Goal: Task Accomplishment & Management: Complete application form

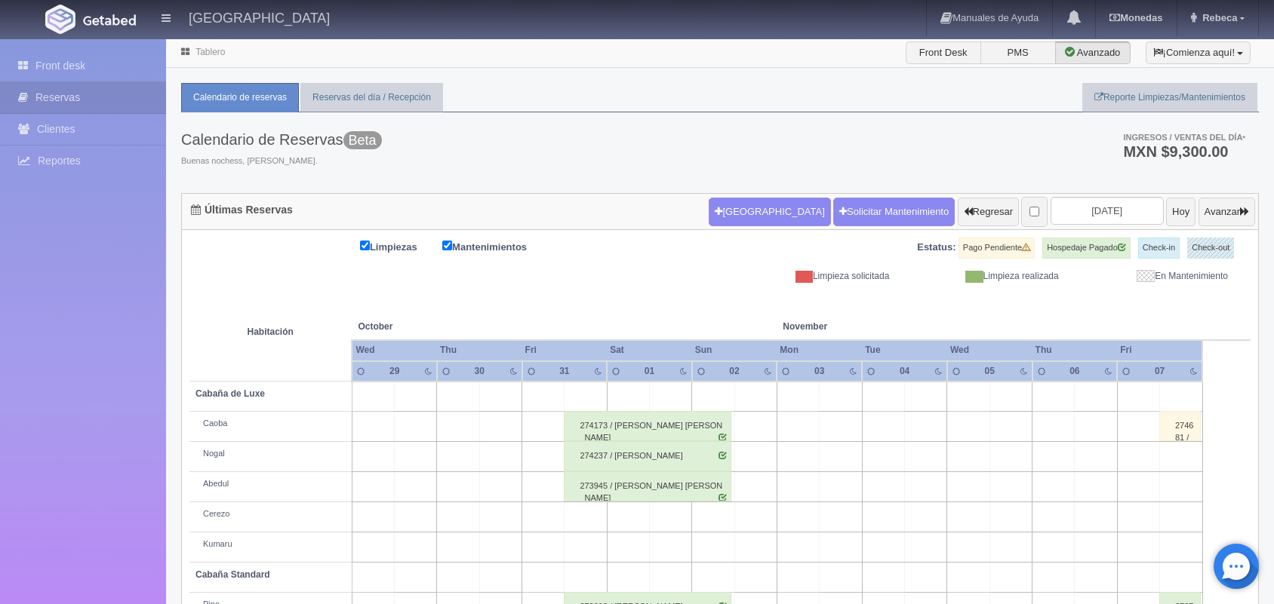
scroll to position [171, 0]
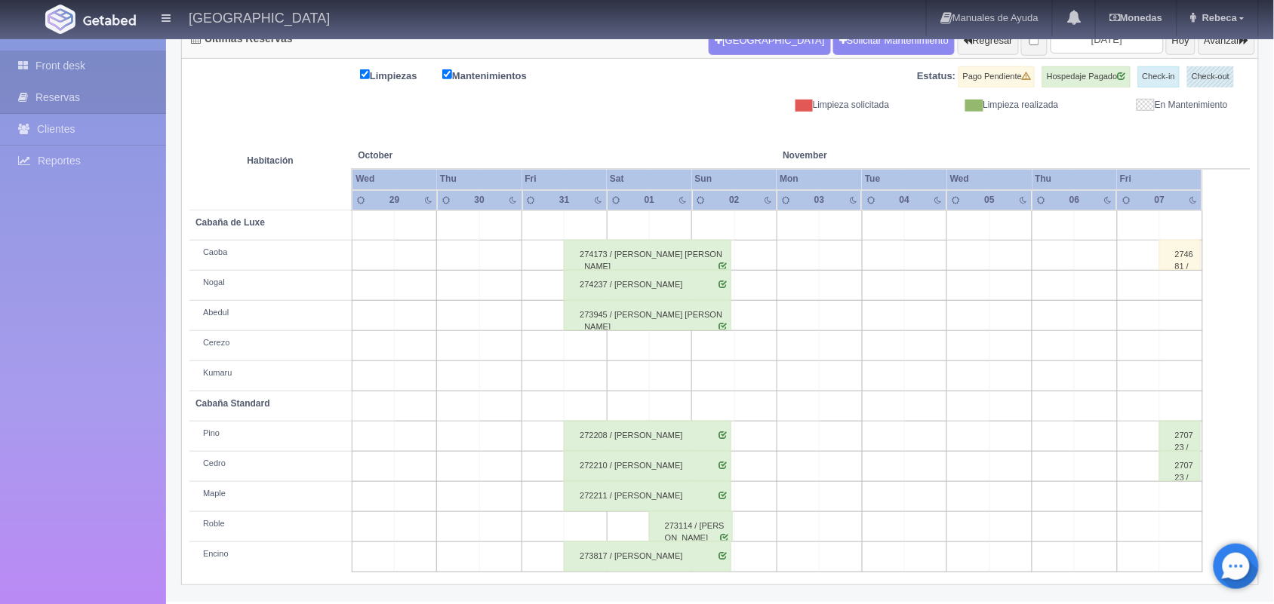
click at [118, 69] on link "Front desk" at bounding box center [83, 66] width 166 height 31
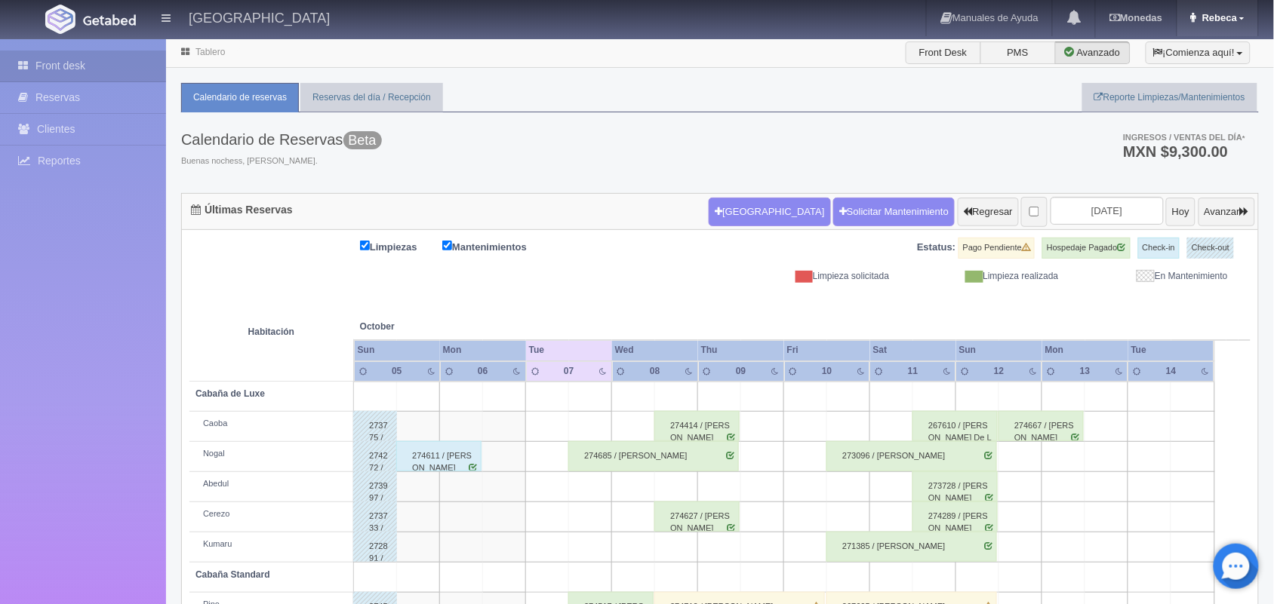
click at [1224, 17] on span "Rebeca" at bounding box center [1217, 17] width 38 height 11
click at [1206, 64] on link "Salir / Log Out" at bounding box center [1197, 71] width 119 height 19
click at [730, 214] on button "[GEOGRAPHIC_DATA]" at bounding box center [769, 212] width 121 height 29
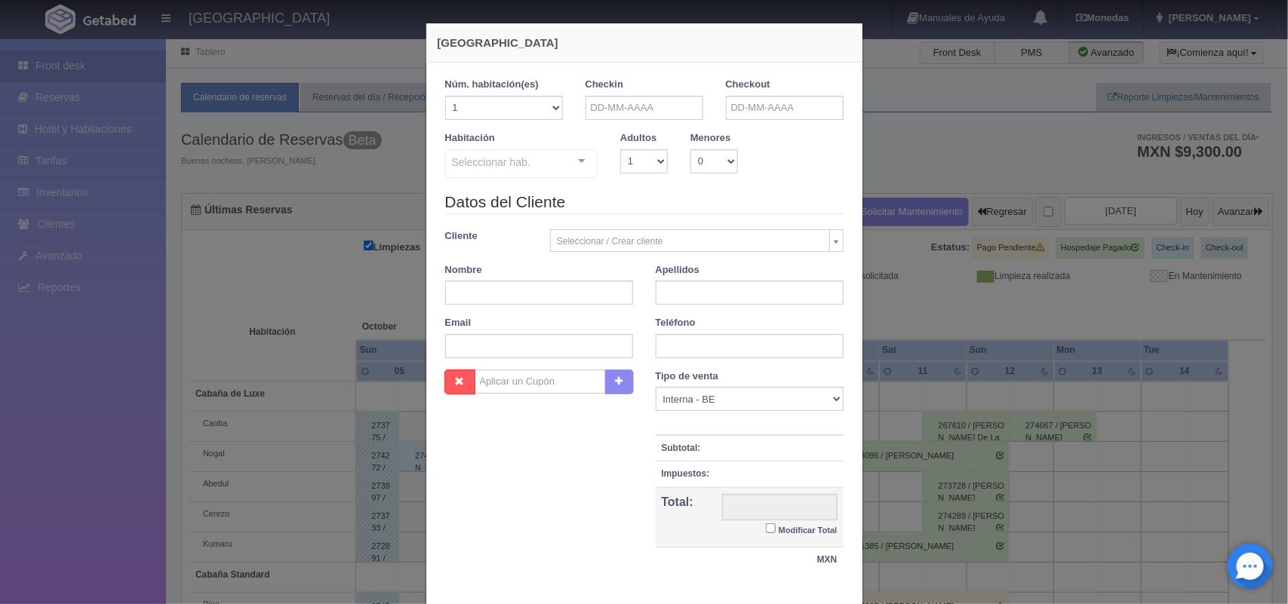
checkbox input "false"
click at [586, 111] on input "text" at bounding box center [645, 108] width 118 height 24
click at [702, 204] on link "10" at bounding box center [698, 203] width 20 height 22
type input "10-10-2025"
checkbox input "false"
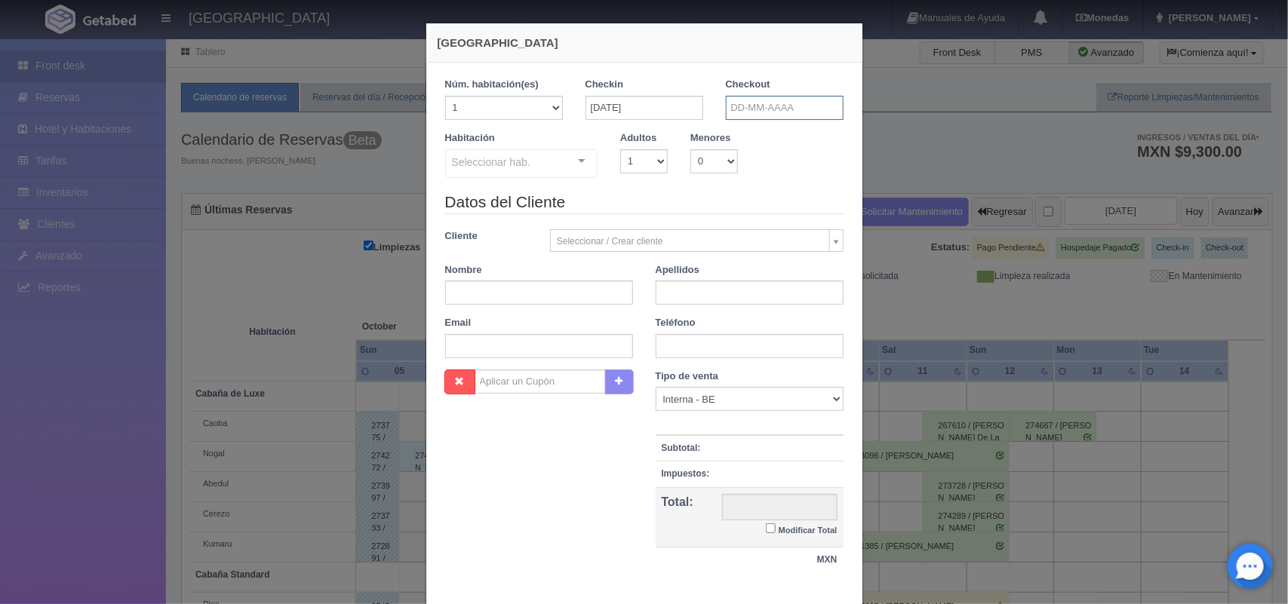
click at [737, 115] on input "text" at bounding box center [785, 108] width 118 height 24
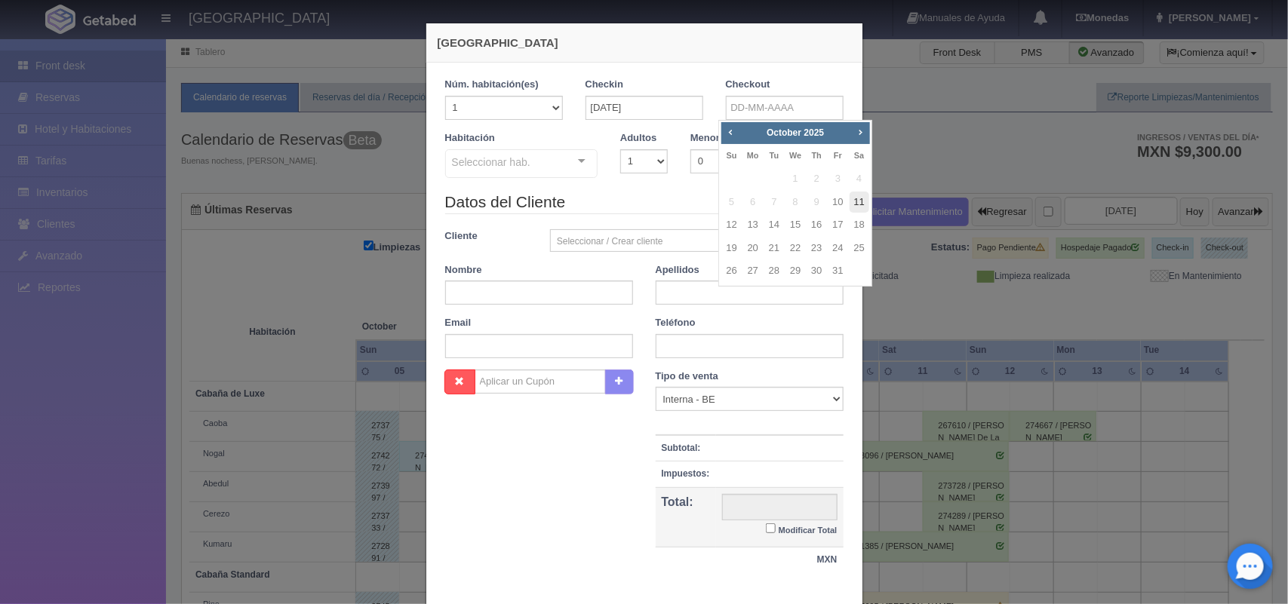
click at [856, 197] on link "11" at bounding box center [860, 203] width 20 height 22
type input "11-10-2025"
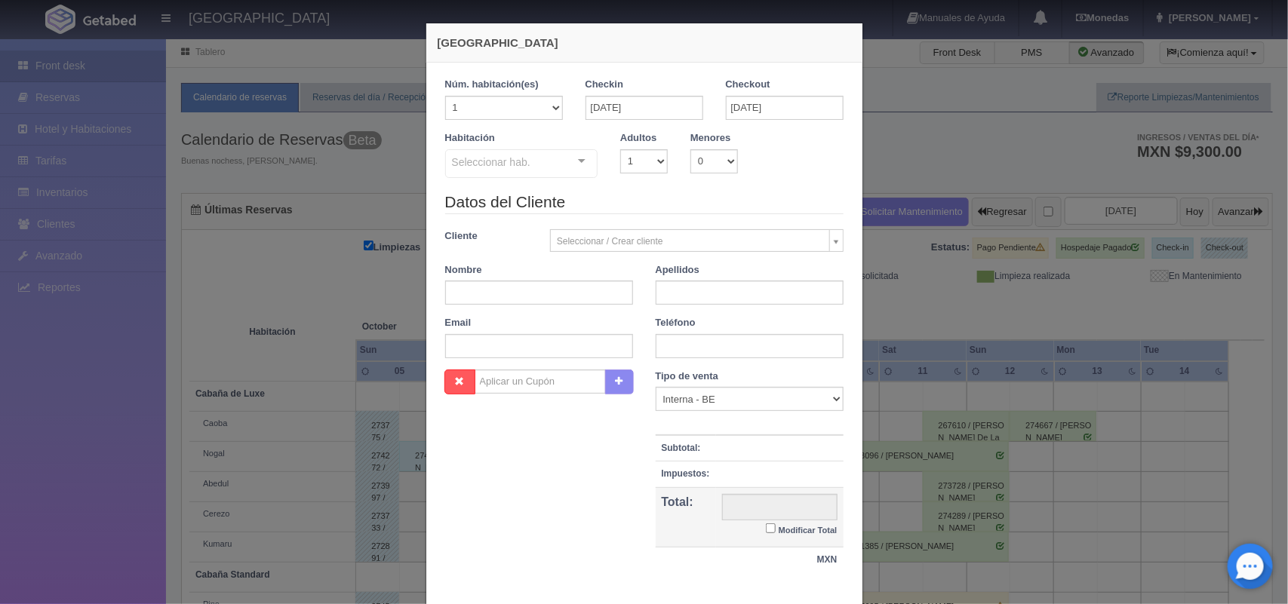
click at [579, 164] on div at bounding box center [582, 161] width 30 height 23
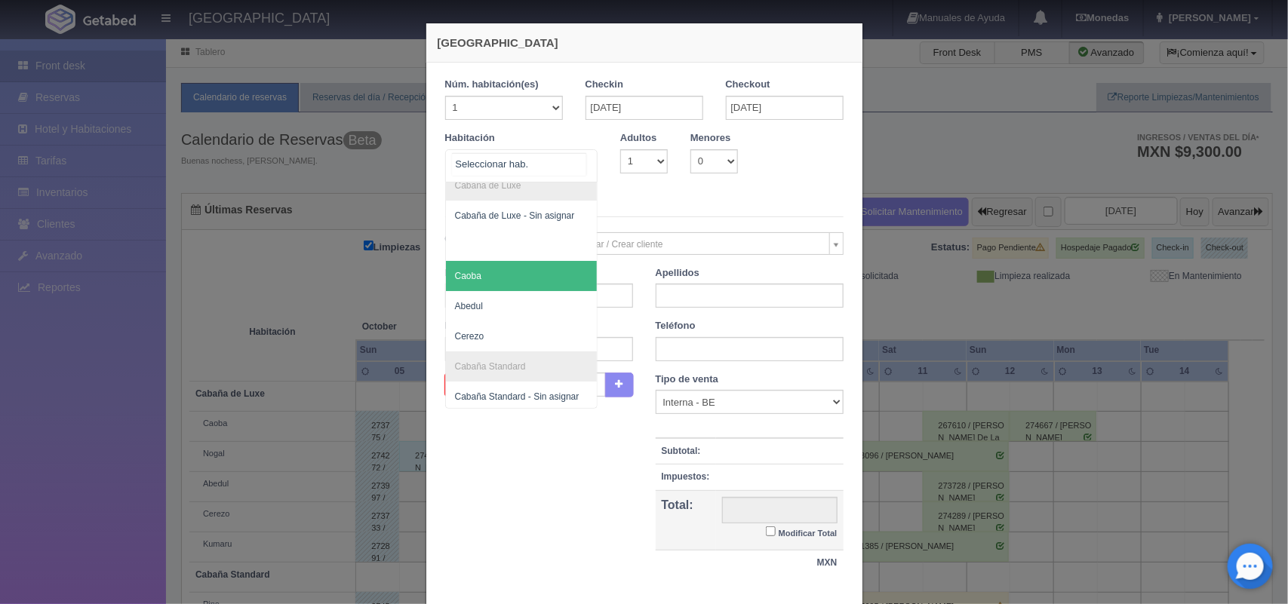
scroll to position [30, 0]
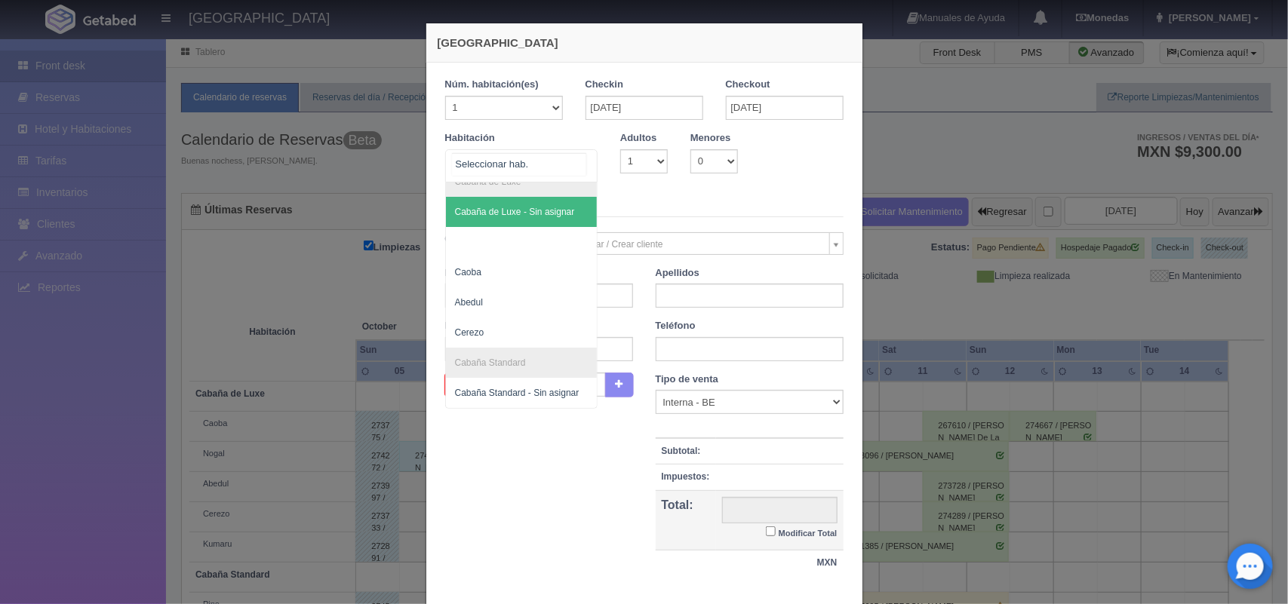
click at [528, 197] on span "Cabaña de Luxe - Sin asignar" at bounding box center [522, 212] width 152 height 30
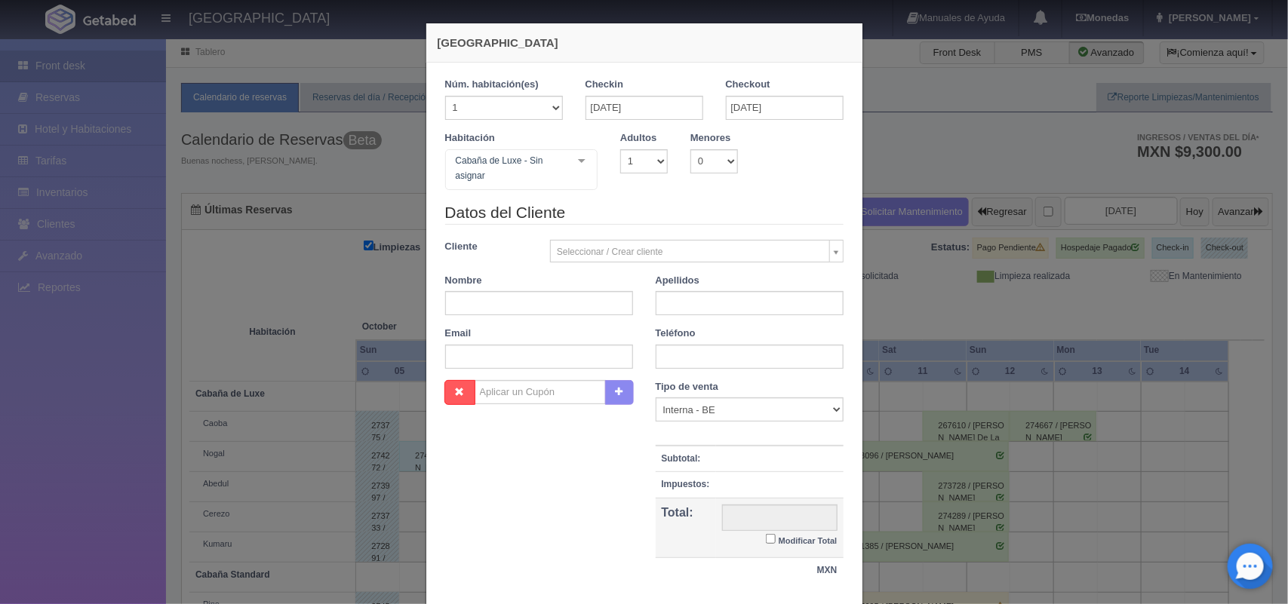
checkbox input "false"
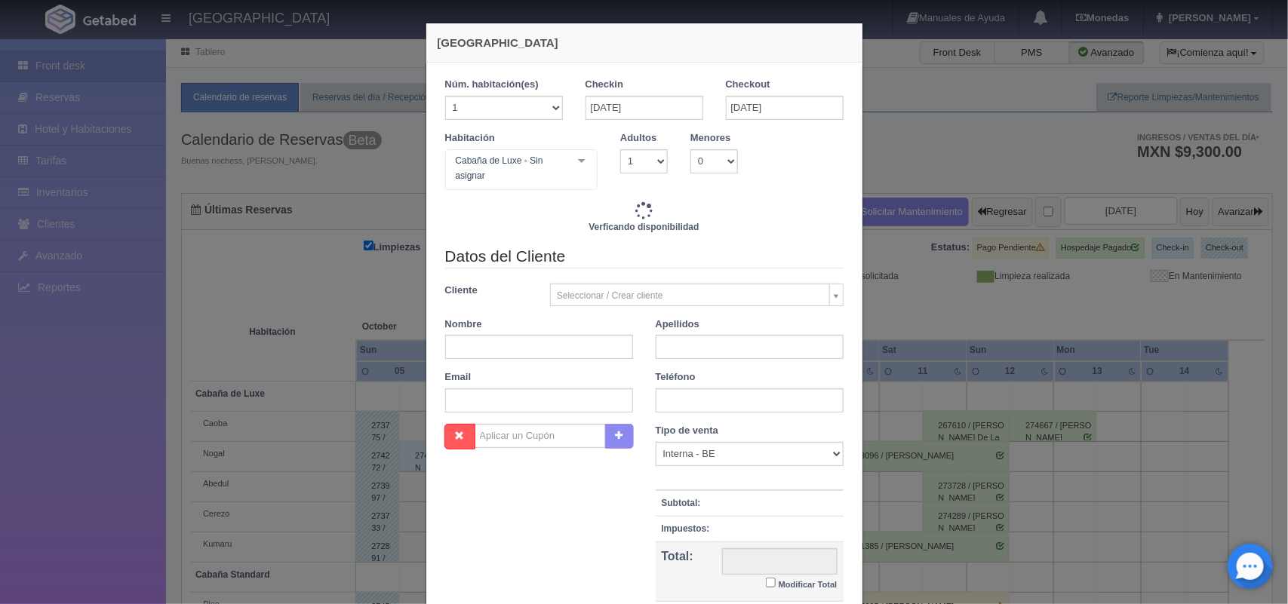
type input "1800.00"
checkbox input "false"
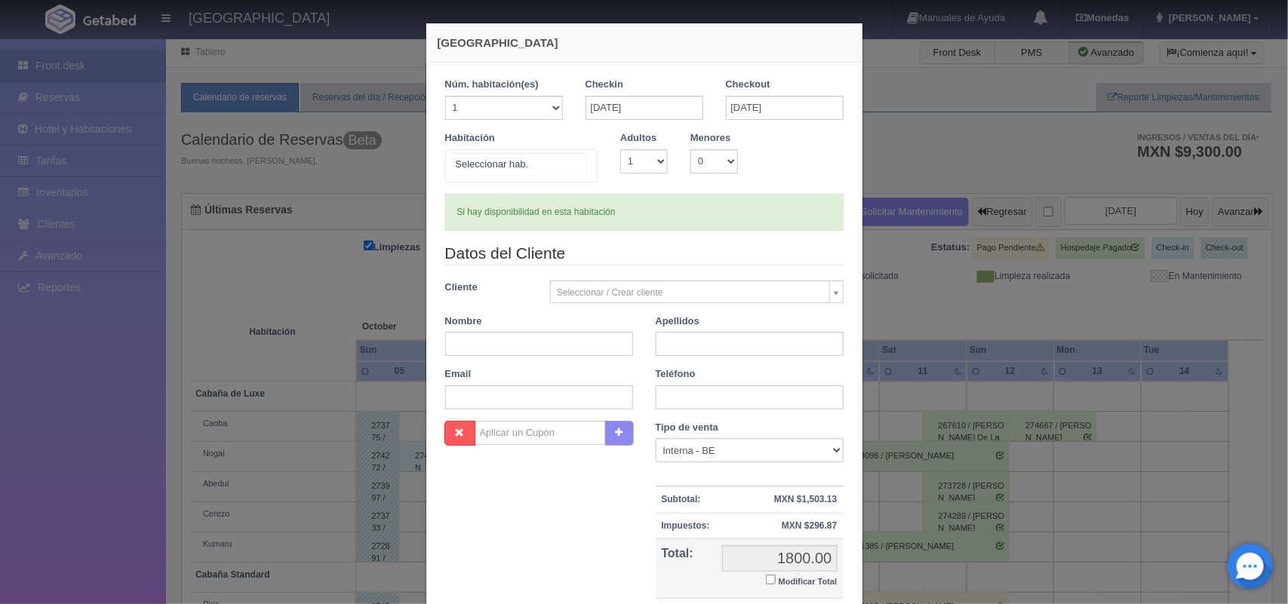
click at [575, 157] on div at bounding box center [582, 161] width 30 height 23
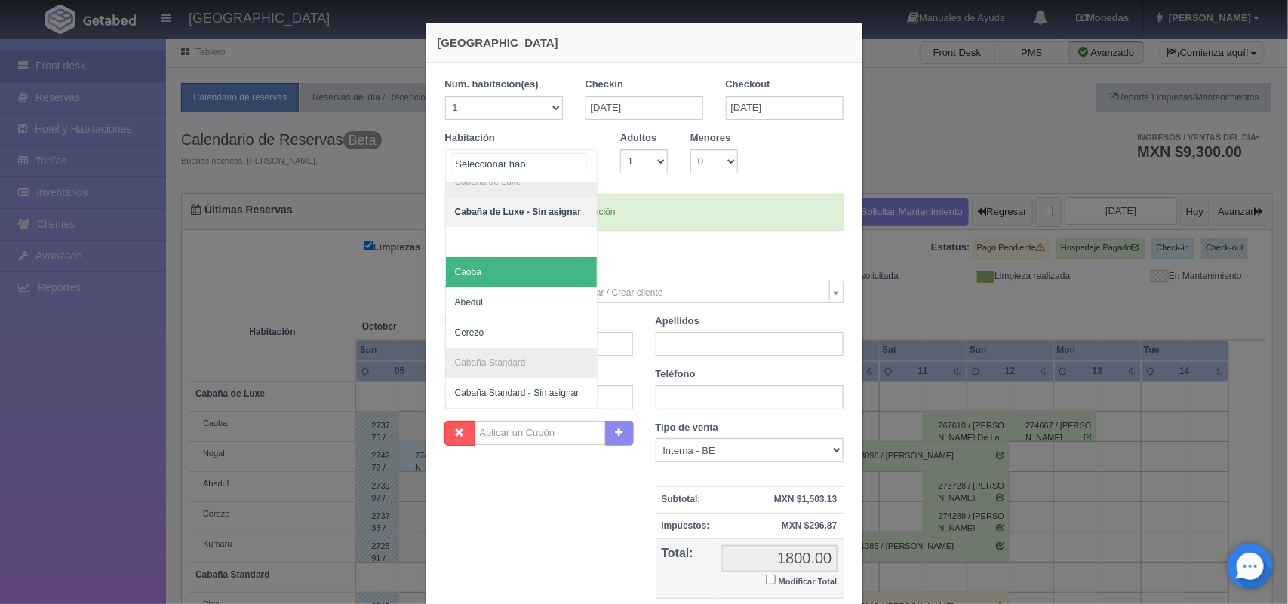
click at [473, 268] on span "Caoba" at bounding box center [522, 272] width 152 height 30
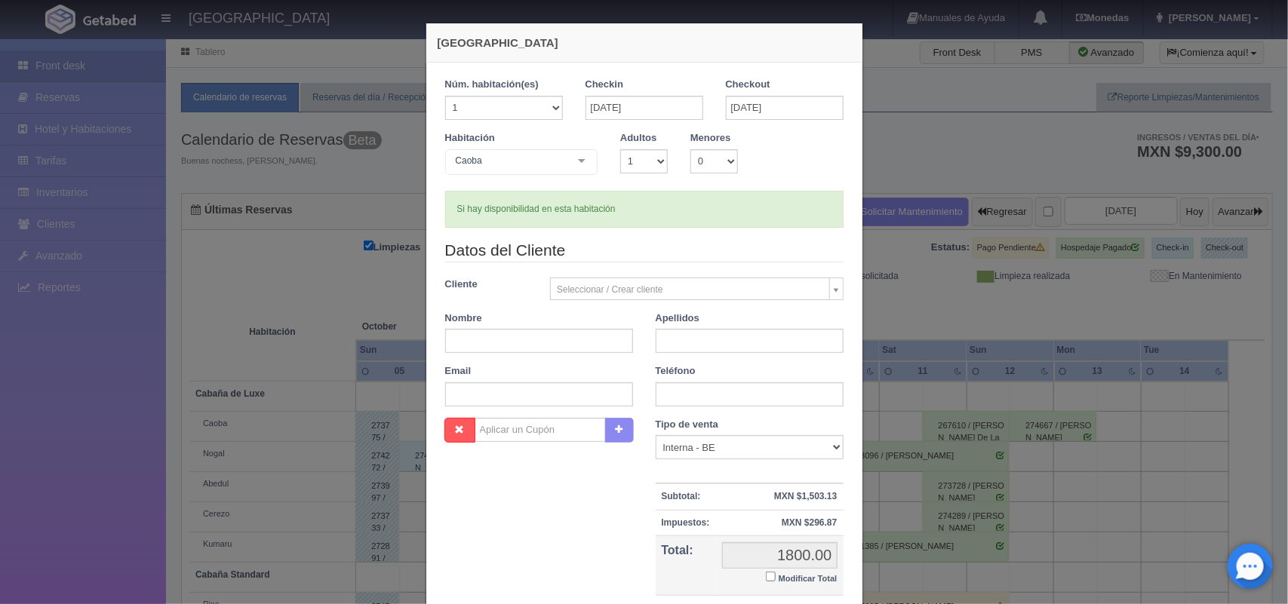
checkbox input "false"
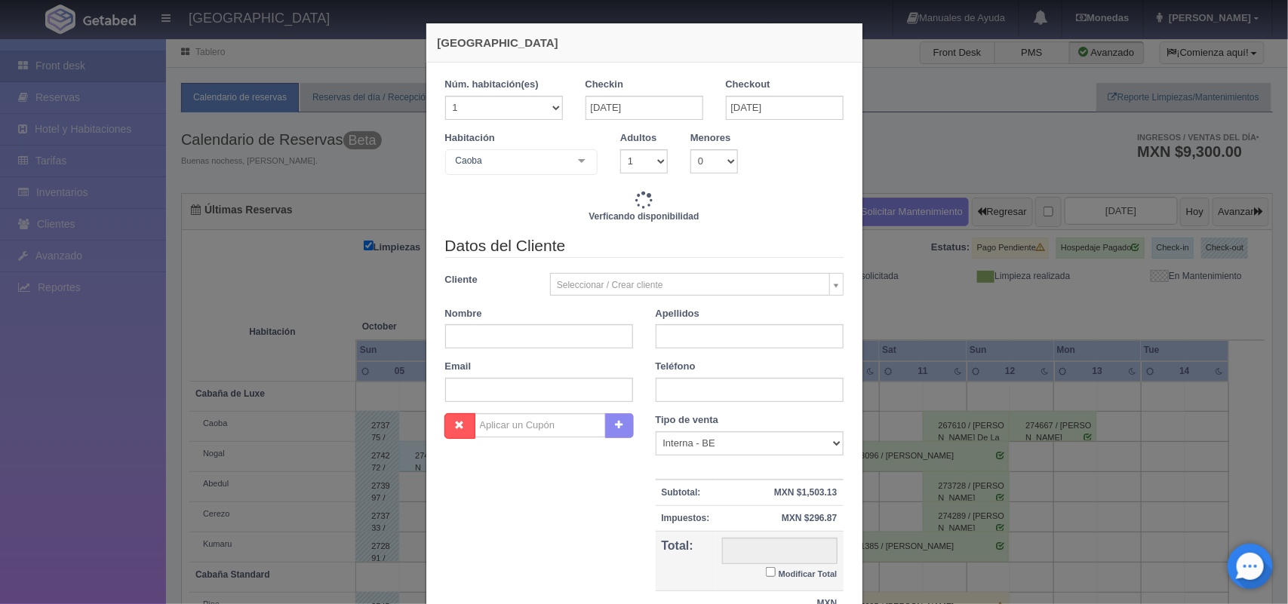
type input "1800.00"
checkbox input "false"
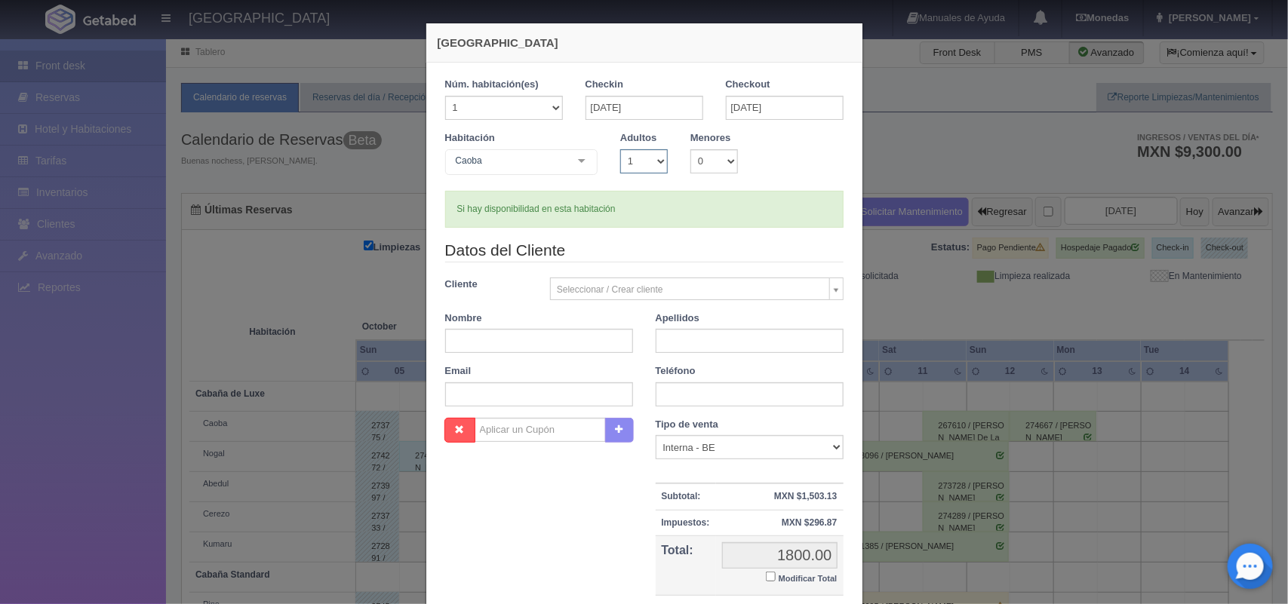
click at [650, 162] on select "1 2 3 4 5 6 7 8 9 10" at bounding box center [644, 161] width 48 height 24
select select "2"
click at [620, 149] on select "1 2 3 4 5 6 7 8 9 10" at bounding box center [644, 161] width 48 height 24
checkbox input "false"
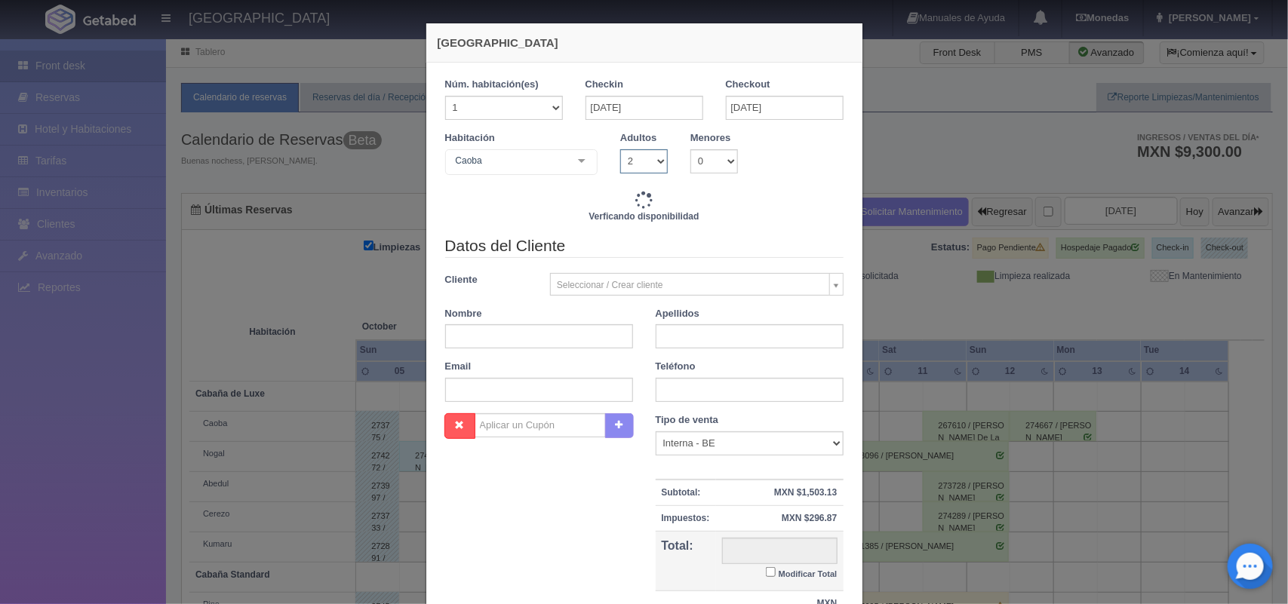
type input "1800.00"
checkbox input "false"
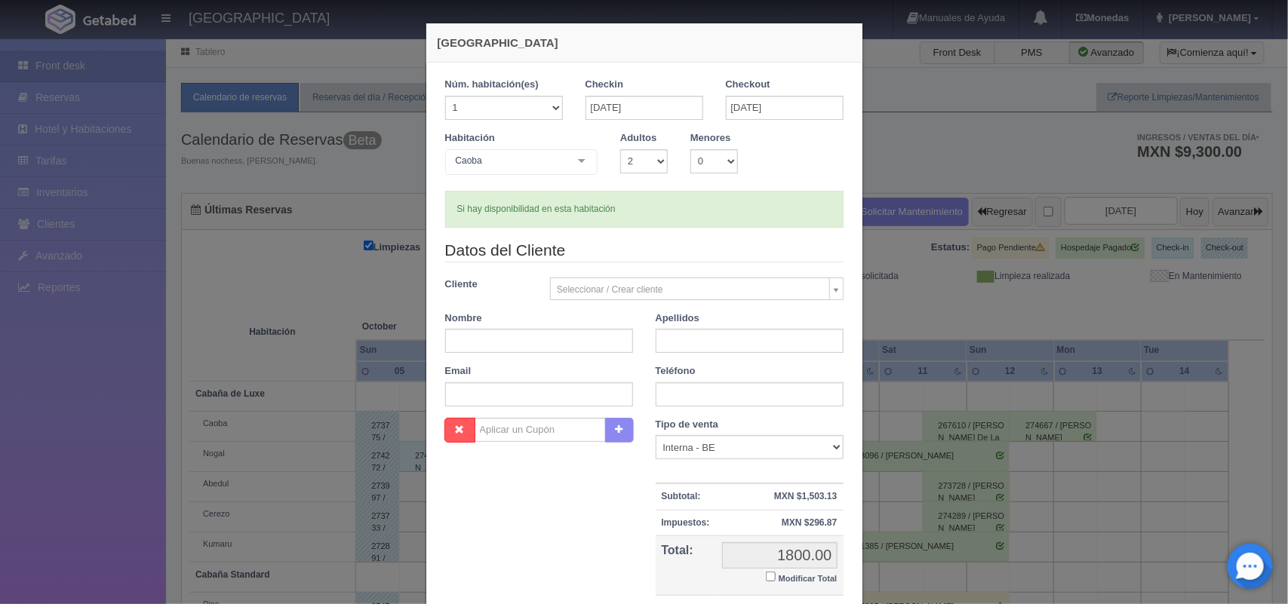
click at [606, 288] on body "Hotel Xacallan Manuales de Ayuda Actualizaciones recientes Monedas Tipo de camb…" at bounding box center [644, 406] width 1288 height 737
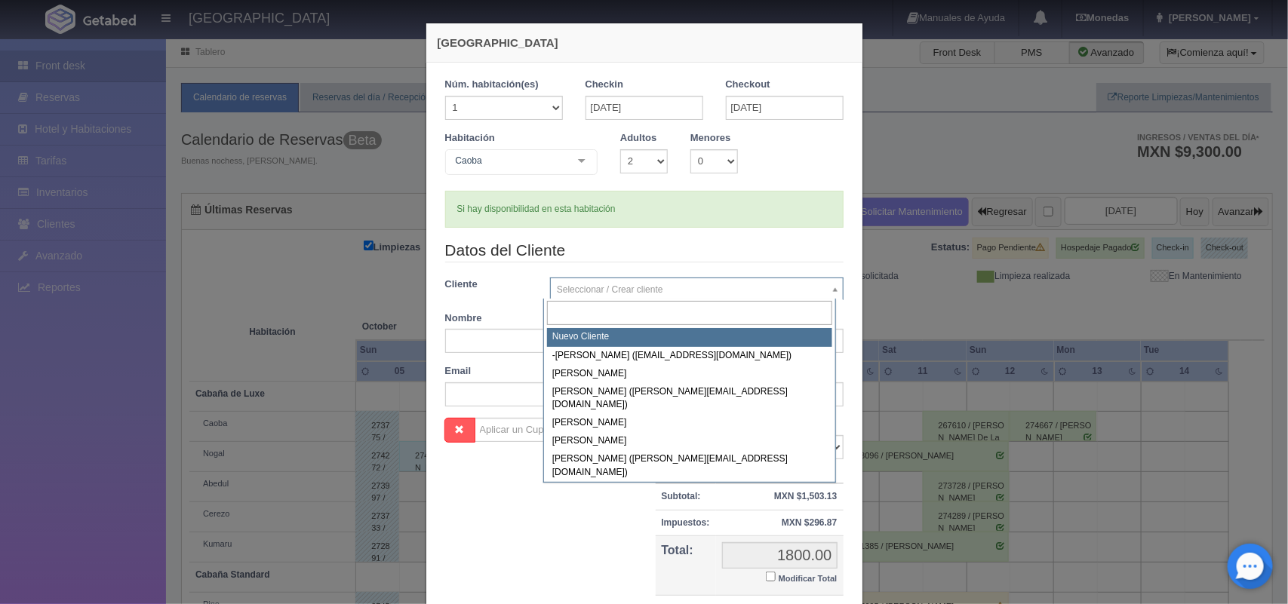
select select "-1"
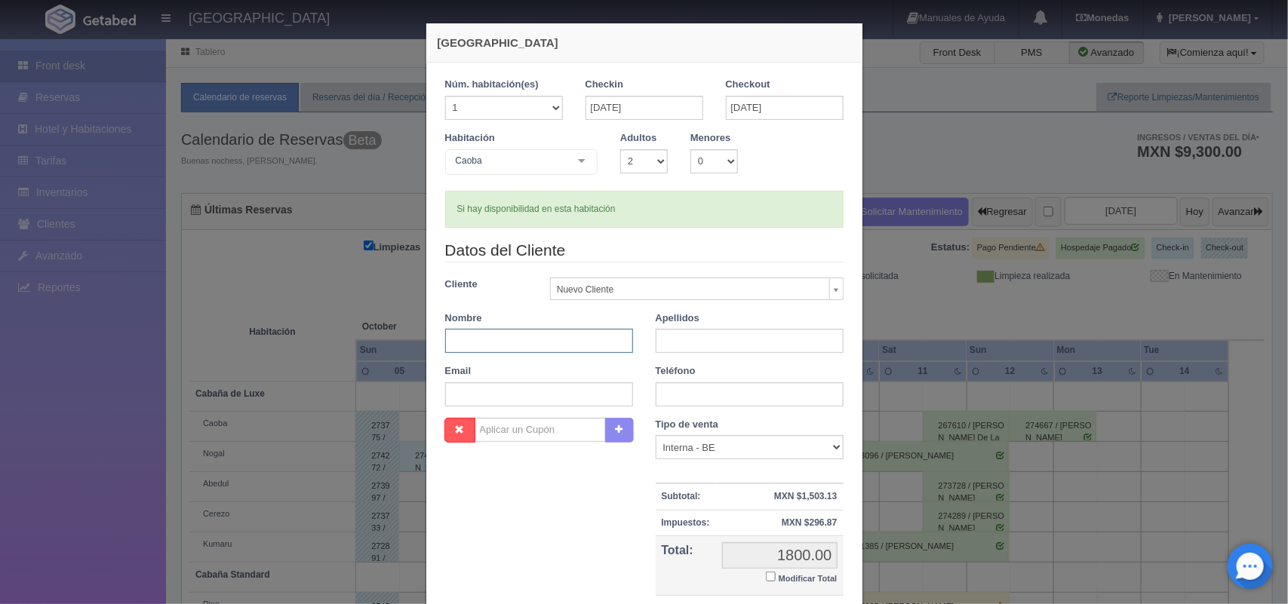
click at [577, 334] on input "text" at bounding box center [539, 341] width 188 height 24
click at [511, 333] on input "text" at bounding box center [539, 341] width 188 height 24
type input "Carlos"
type input "Rosales"
click at [487, 391] on input "text" at bounding box center [539, 395] width 188 height 24
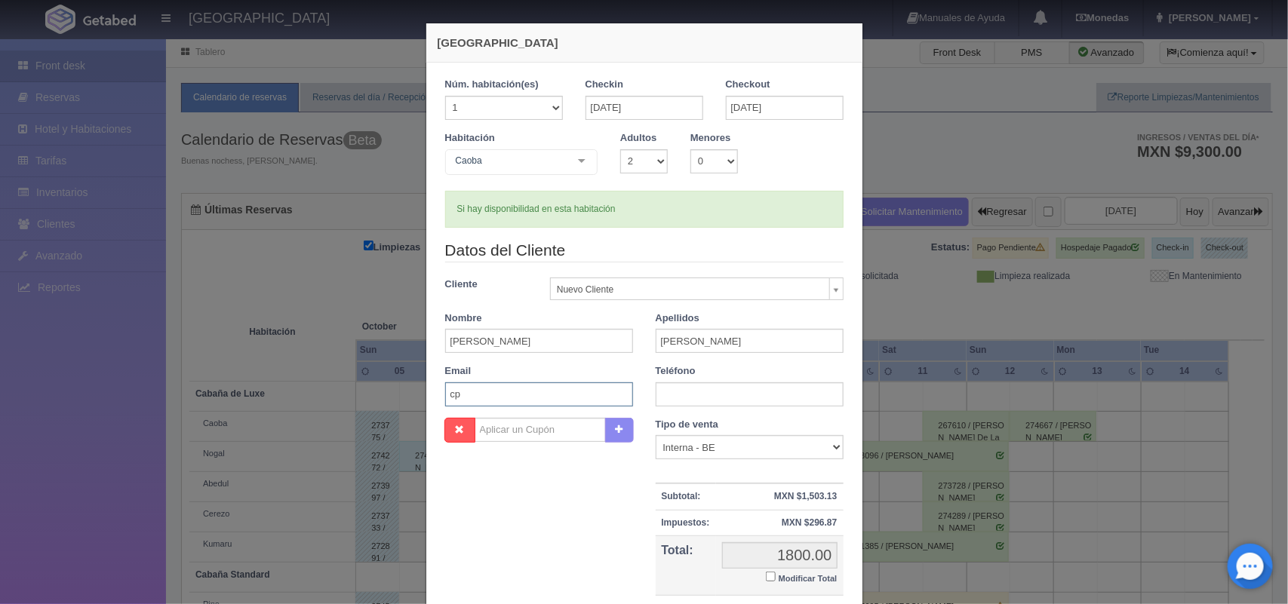
type input "c"
paste input "Cp.krmotos@hotmail.com"
type input "Cp.krmotos@hotmail.com"
click at [664, 392] on input "text" at bounding box center [750, 395] width 188 height 24
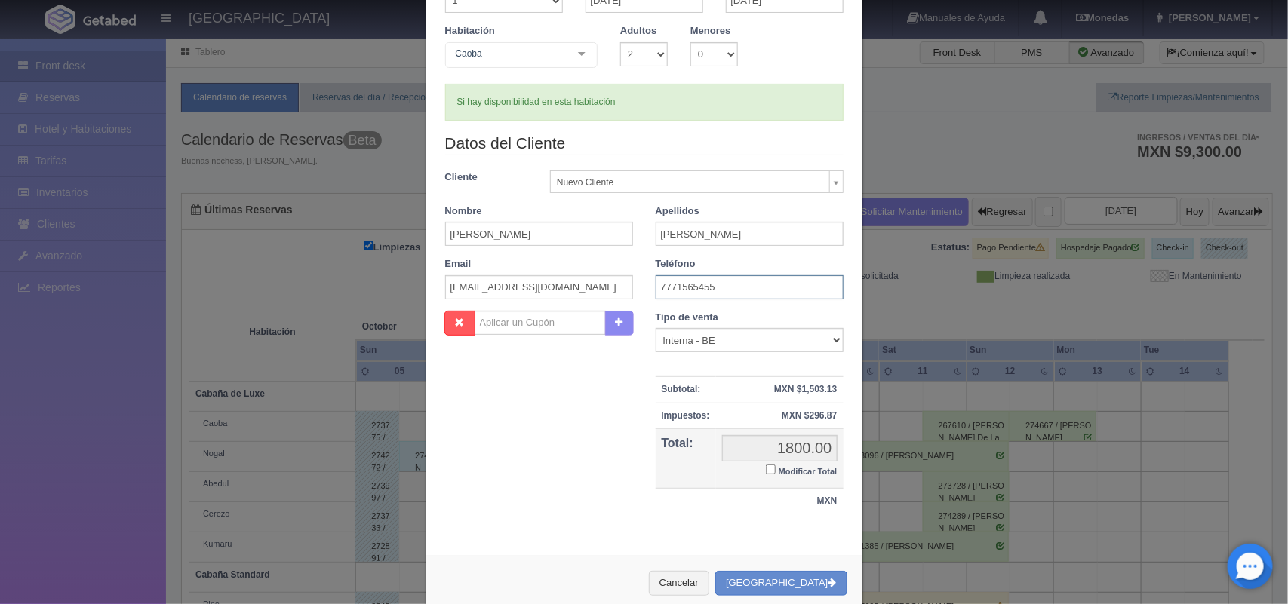
scroll to position [131, 0]
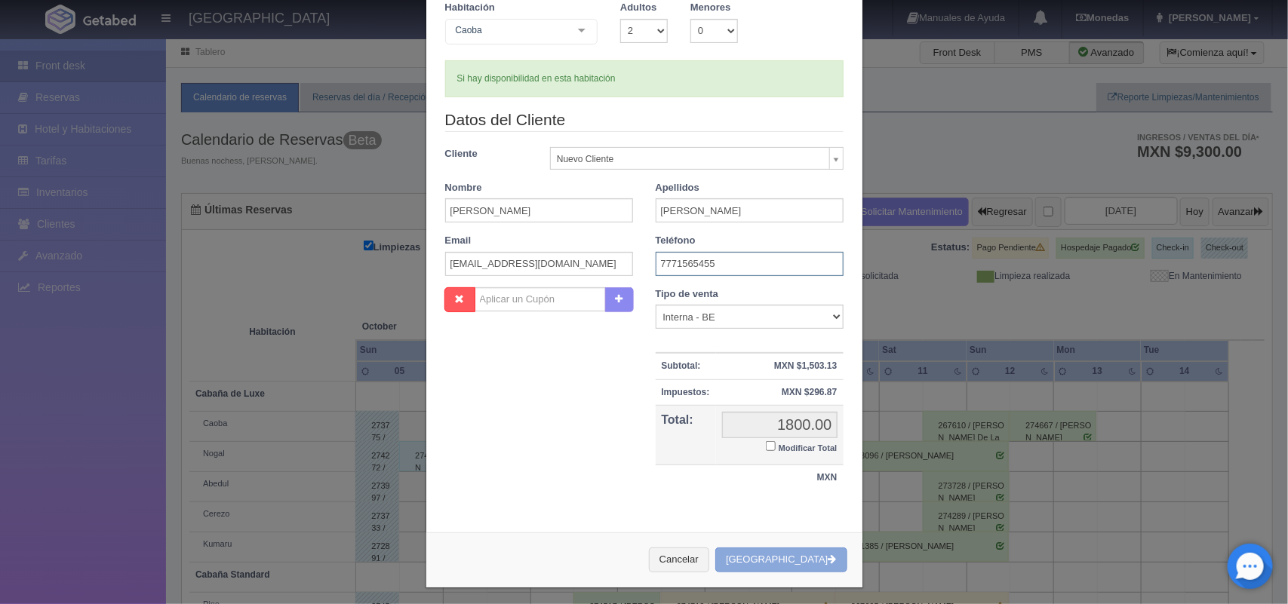
type input "7771565455"
click at [816, 552] on button "[GEOGRAPHIC_DATA]" at bounding box center [780, 560] width 131 height 25
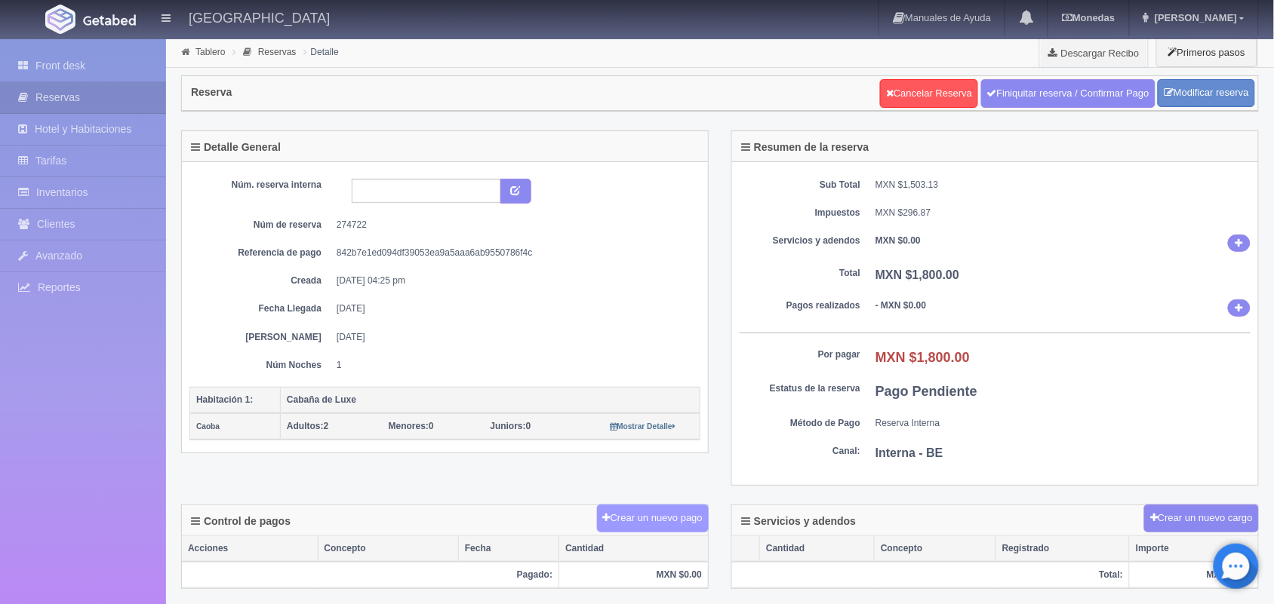
click at [653, 524] on button "Crear un nuevo pago" at bounding box center [653, 519] width 112 height 28
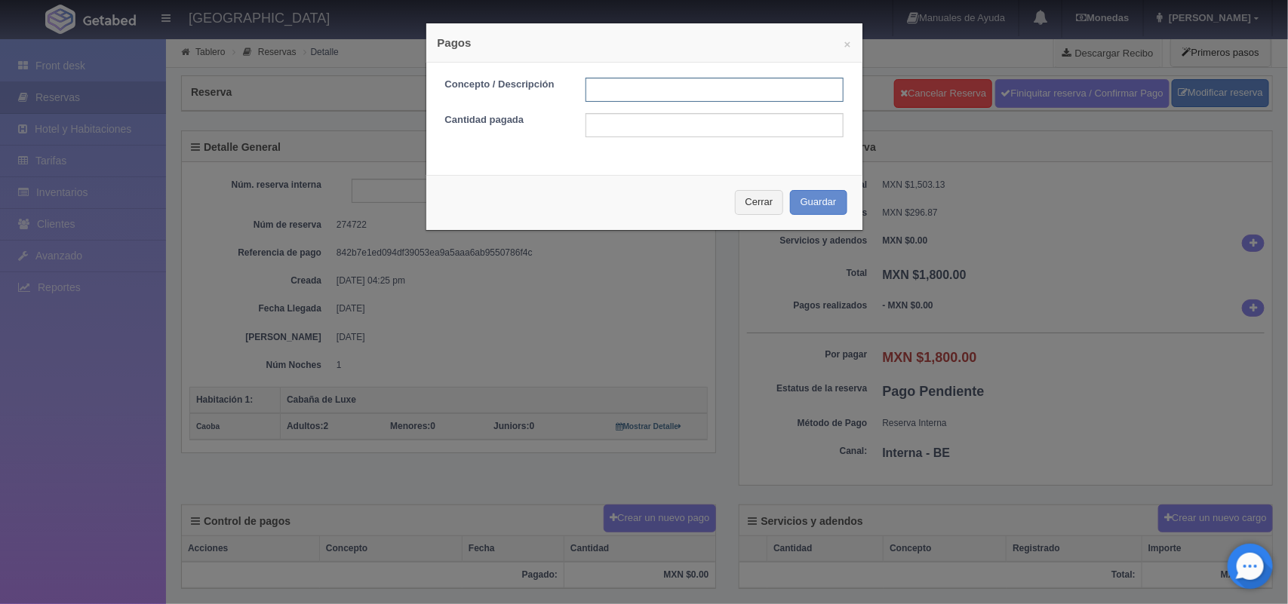
click at [620, 88] on input "text" at bounding box center [715, 90] width 258 height 24
type input "Pago transferencia"
click at [595, 125] on input "text" at bounding box center [715, 125] width 258 height 24
type input "1750.00"
click at [747, 208] on button "Cerrar" at bounding box center [759, 202] width 49 height 25
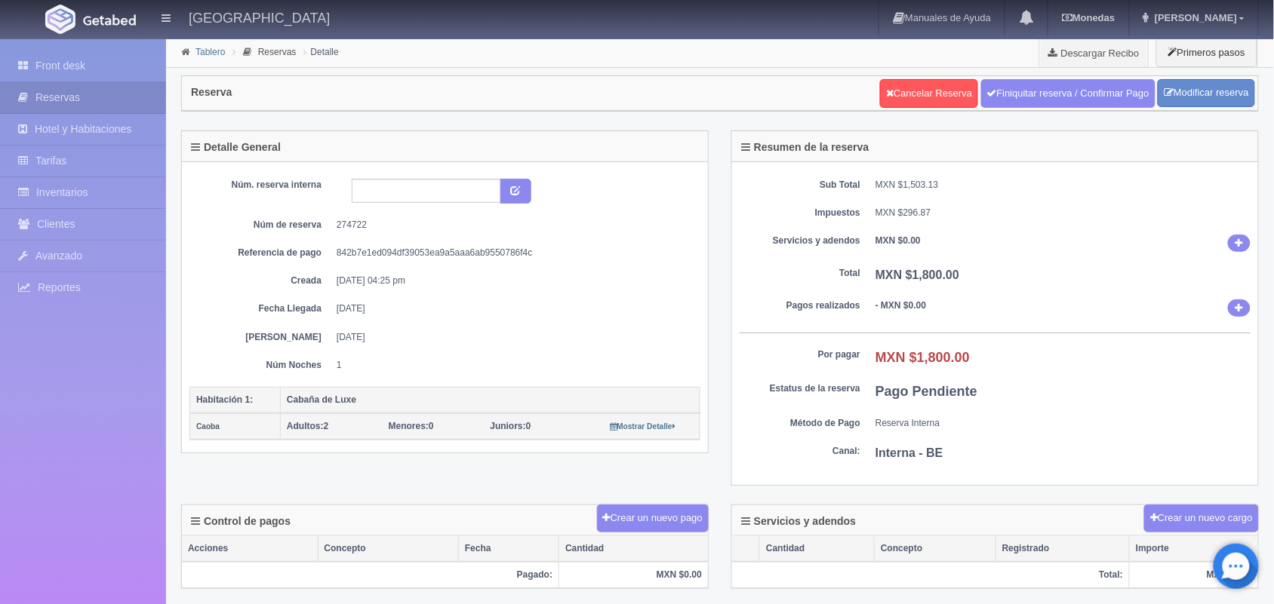
click at [217, 49] on link "Tablero" at bounding box center [209, 52] width 29 height 11
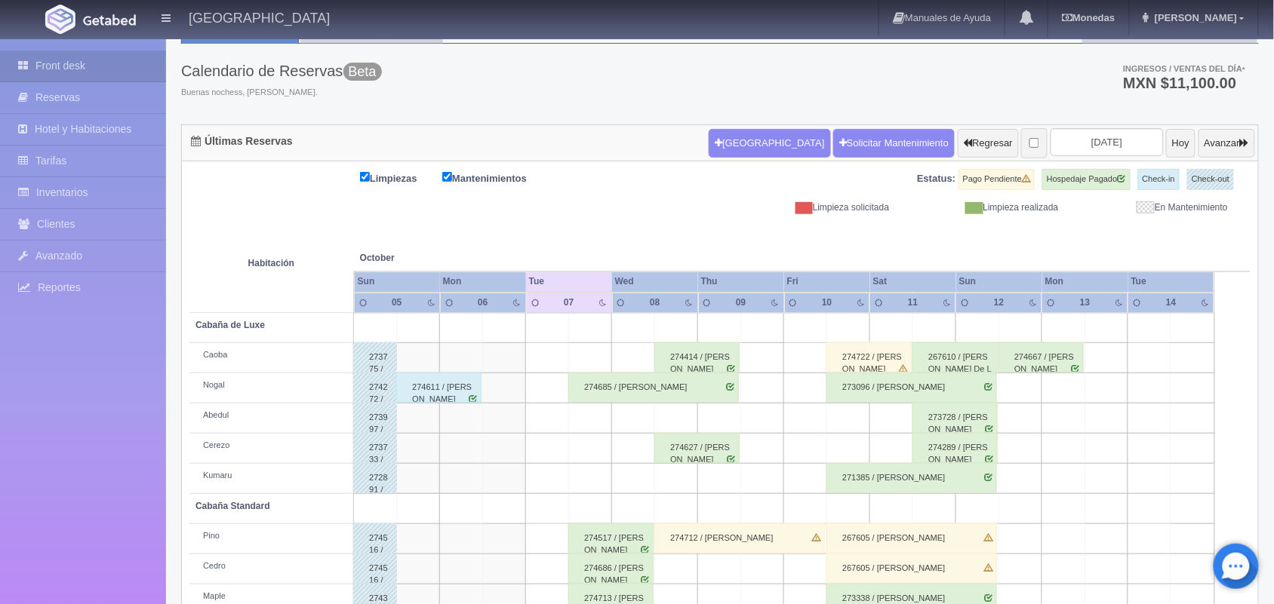
scroll to position [72, 0]
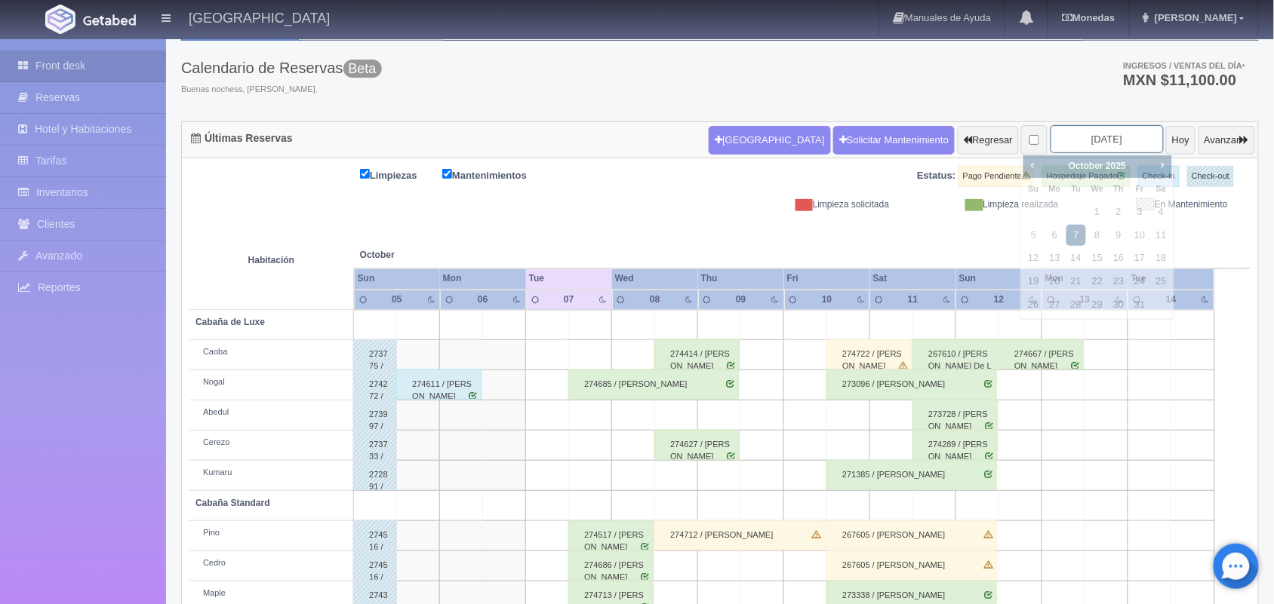
click at [1092, 148] on input "[DATE]" at bounding box center [1106, 139] width 113 height 28
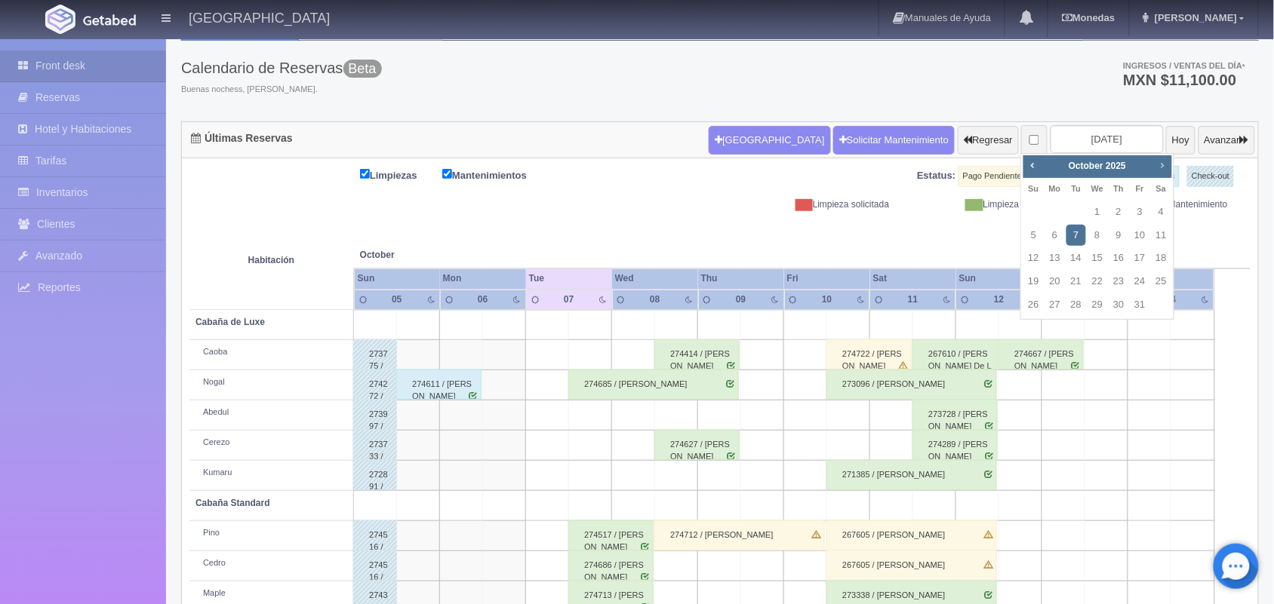
click at [1159, 167] on span "Next" at bounding box center [1162, 165] width 12 height 12
click at [1156, 261] on link "15" at bounding box center [1162, 259] width 20 height 22
type input "2025-11-15"
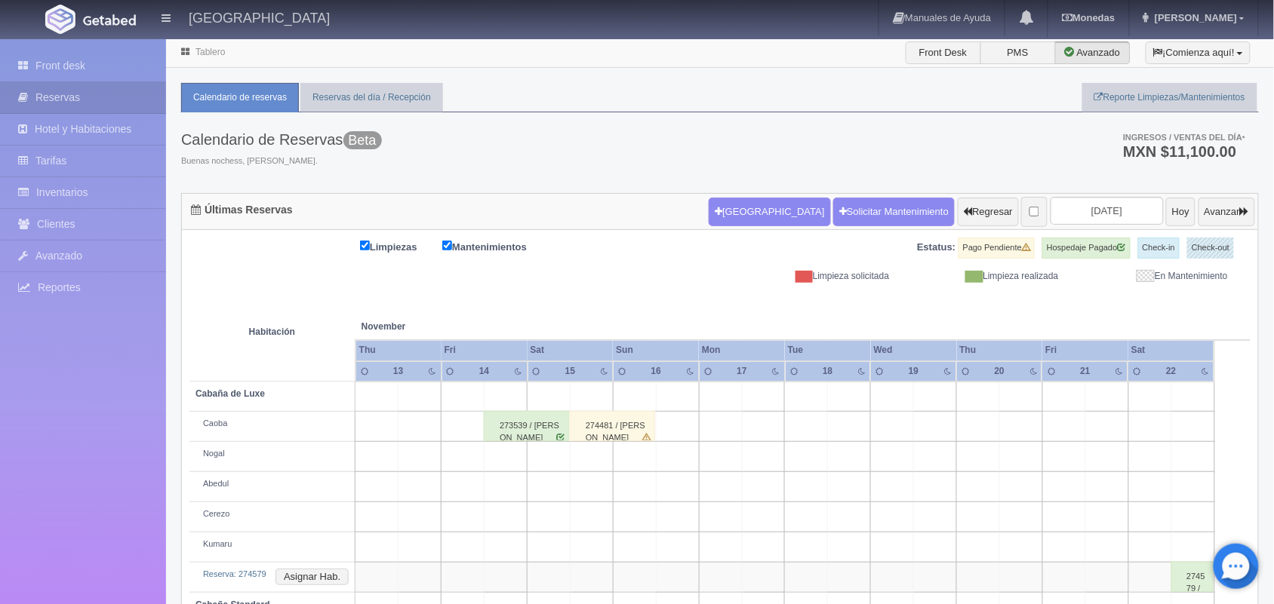
click at [214, 68] on div "Tablero Front Desk PMS Avanzado ¡Comienza aquí! Habitaciones y Reservas Limpiez…" at bounding box center [720, 422] width 1108 height 768
click at [204, 53] on link "Tablero" at bounding box center [209, 52] width 29 height 11
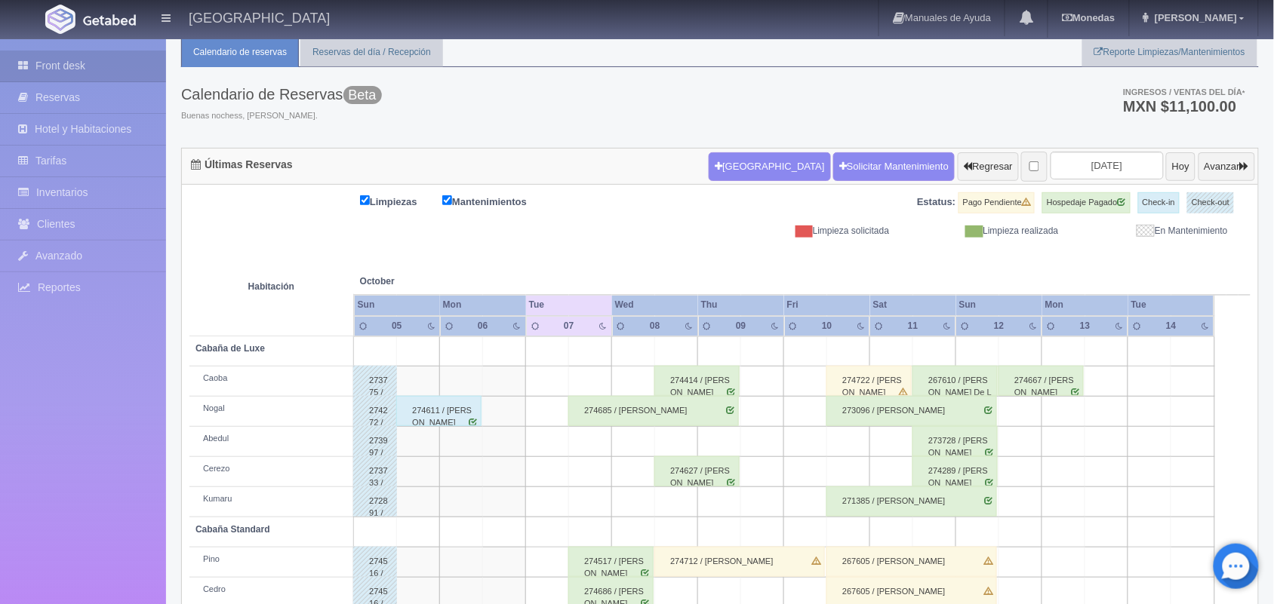
scroll to position [43, 0]
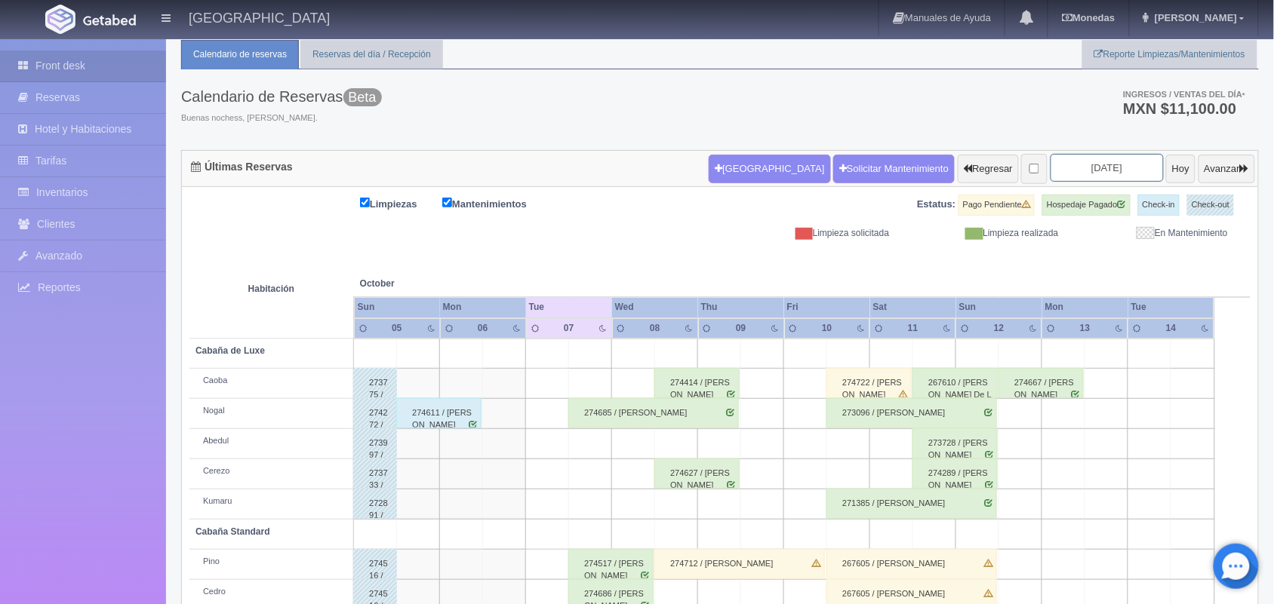
click at [1063, 168] on input "[DATE]" at bounding box center [1106, 168] width 113 height 28
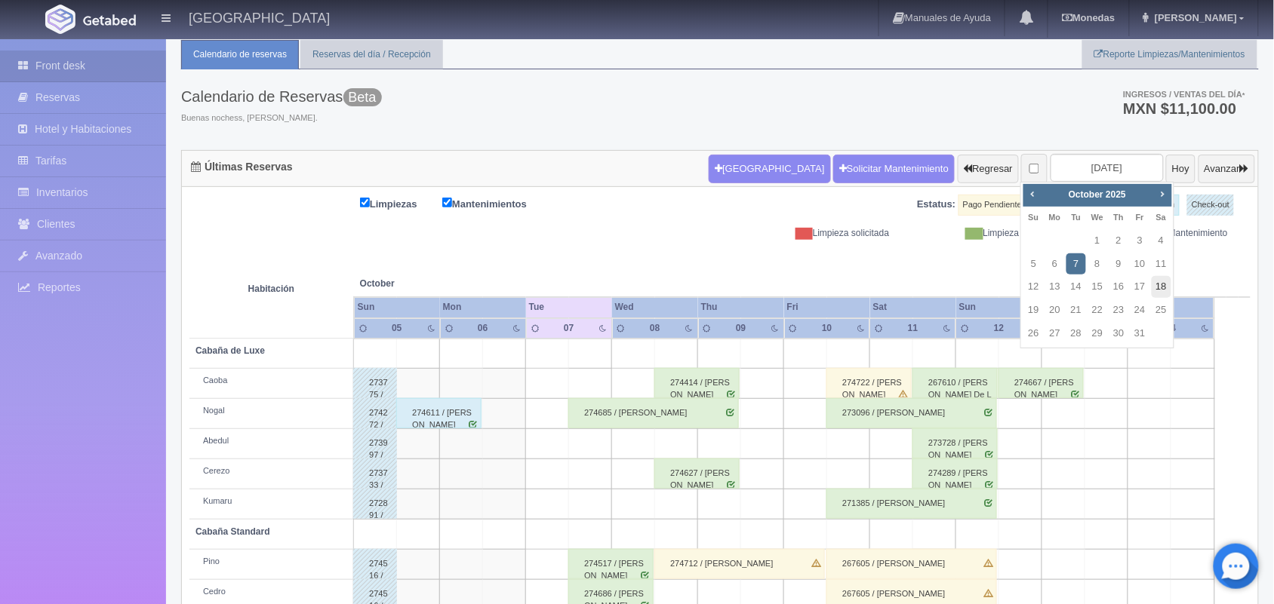
click at [1164, 283] on link "18" at bounding box center [1162, 287] width 20 height 22
type input "[DATE]"
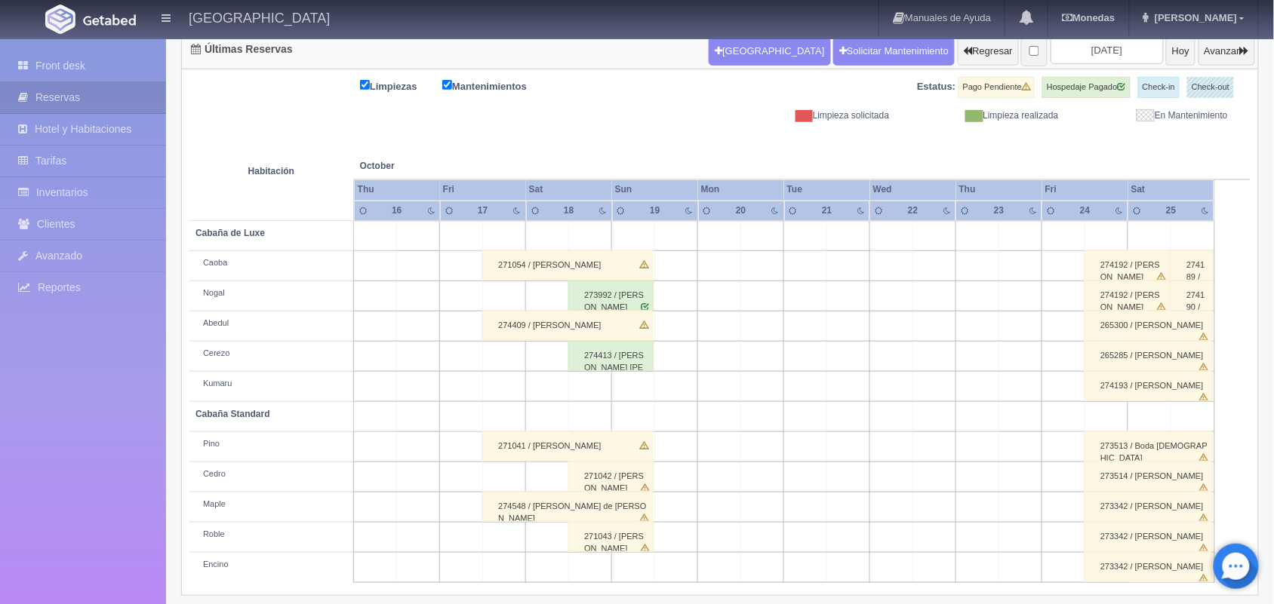
scroll to position [158, 0]
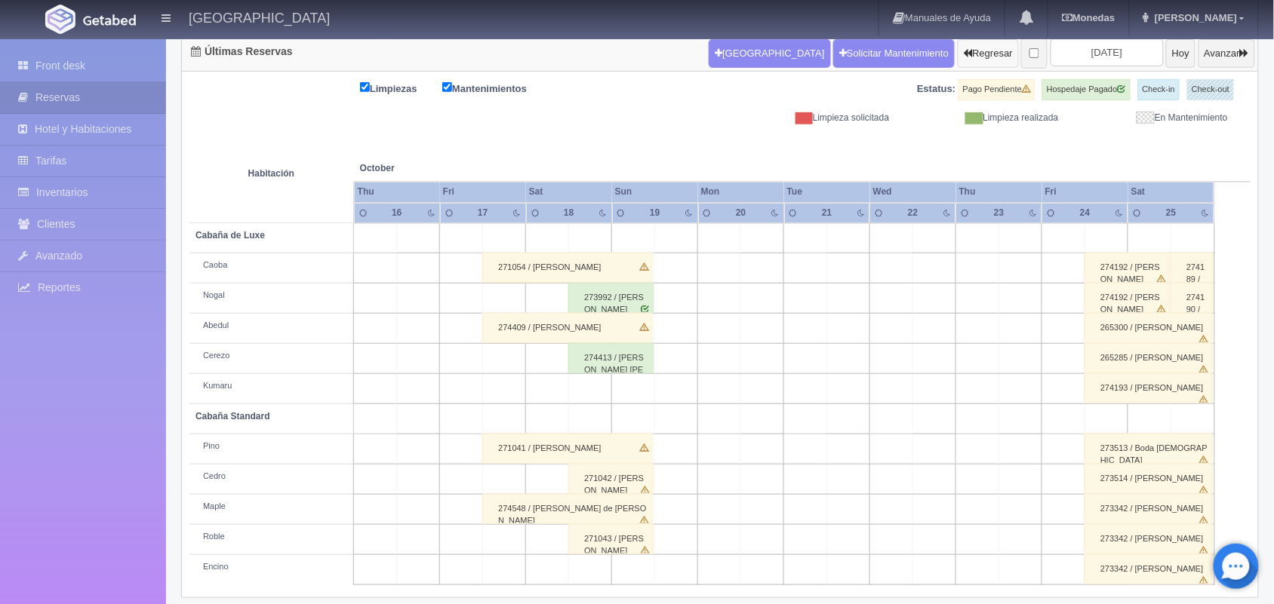
click at [958, 43] on button "Regresar" at bounding box center [988, 53] width 61 height 29
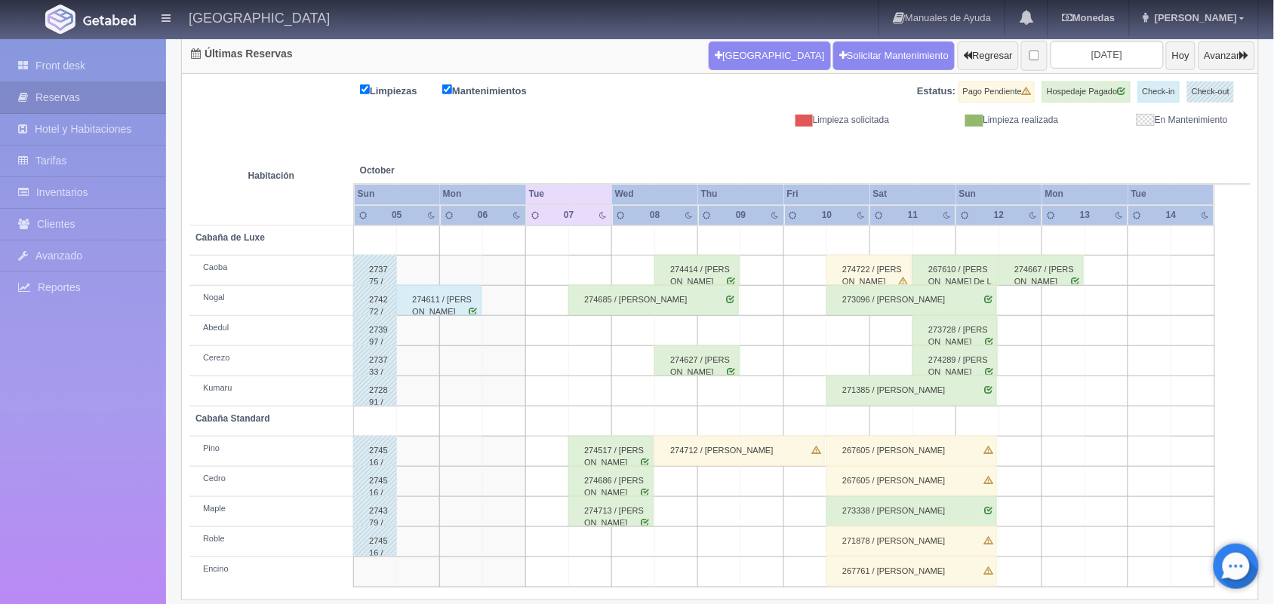
scroll to position [171, 0]
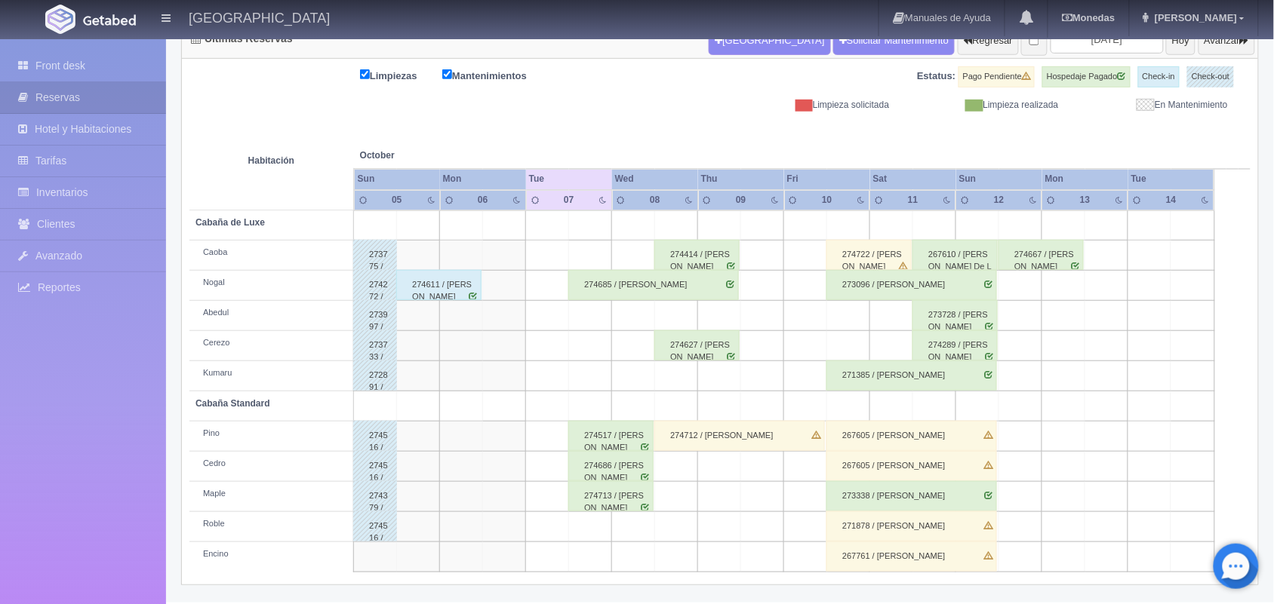
click at [873, 254] on div "274722 / [PERSON_NAME]" at bounding box center [868, 255] width 85 height 30
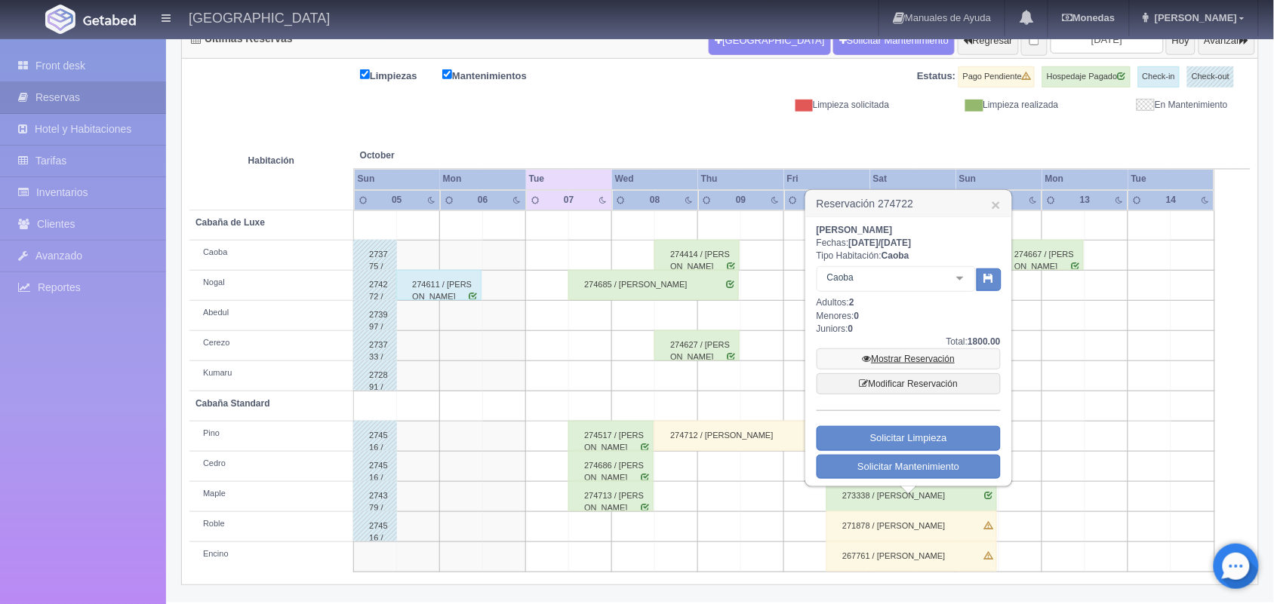
click at [929, 356] on link "Mostrar Reservación" at bounding box center [908, 359] width 184 height 21
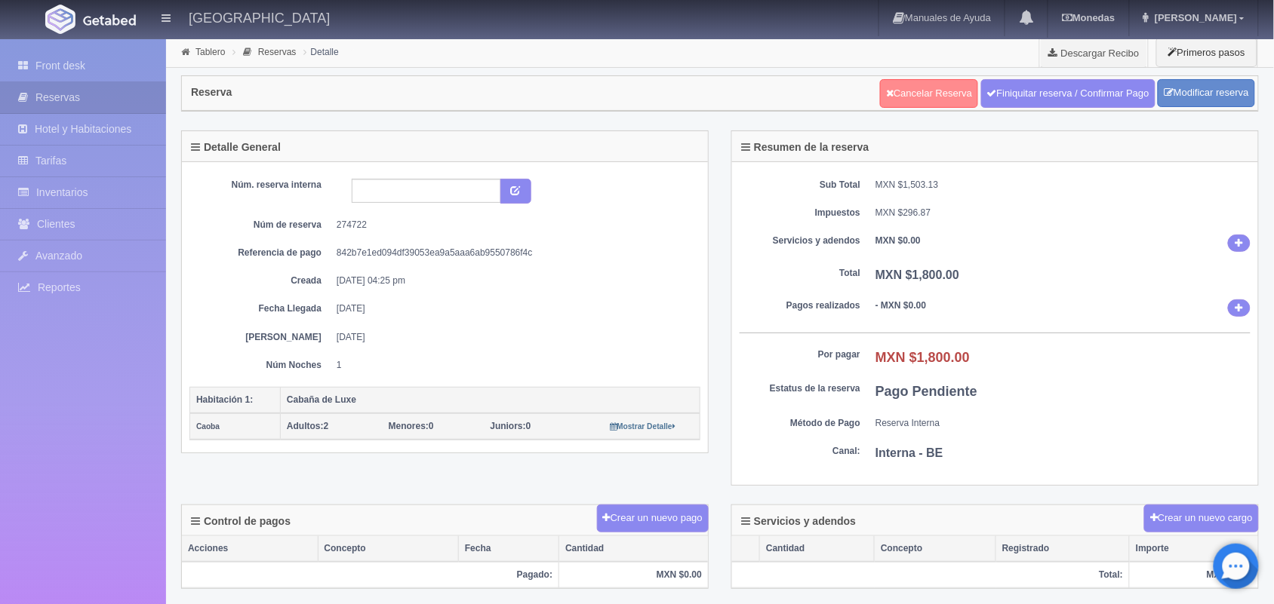
click at [936, 95] on link "Cancelar Reserva" at bounding box center [929, 93] width 98 height 29
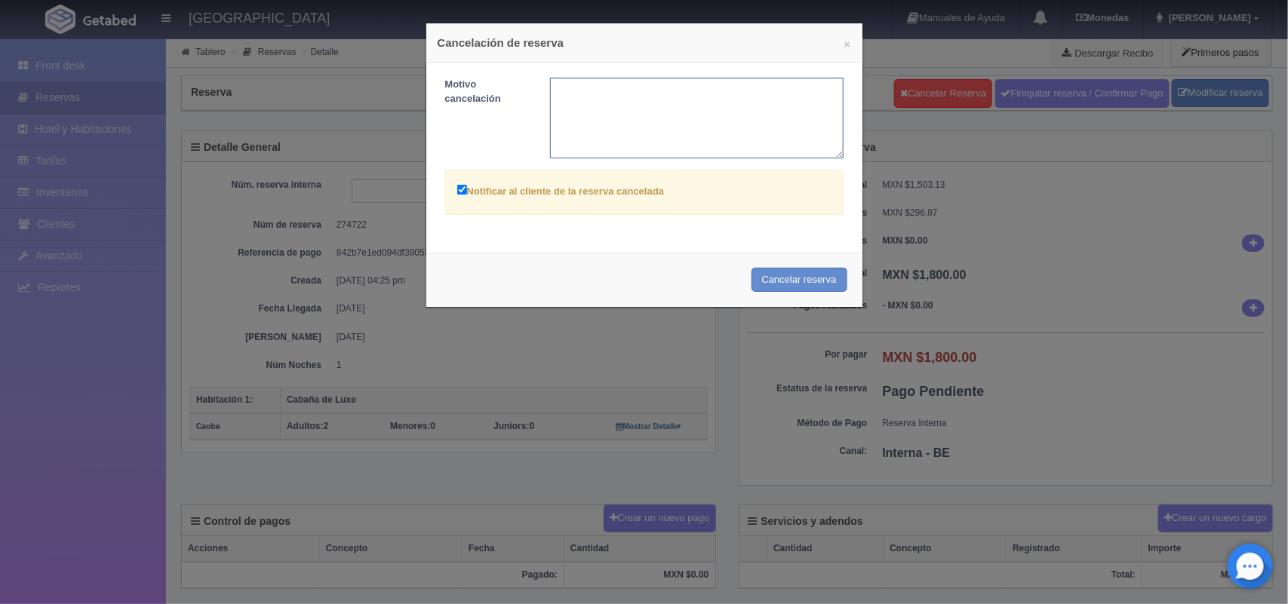
click at [666, 106] on textarea at bounding box center [697, 118] width 294 height 81
type textarea "cambio de correo"
click at [813, 281] on button "Cancelar reserva" at bounding box center [800, 280] width 96 height 25
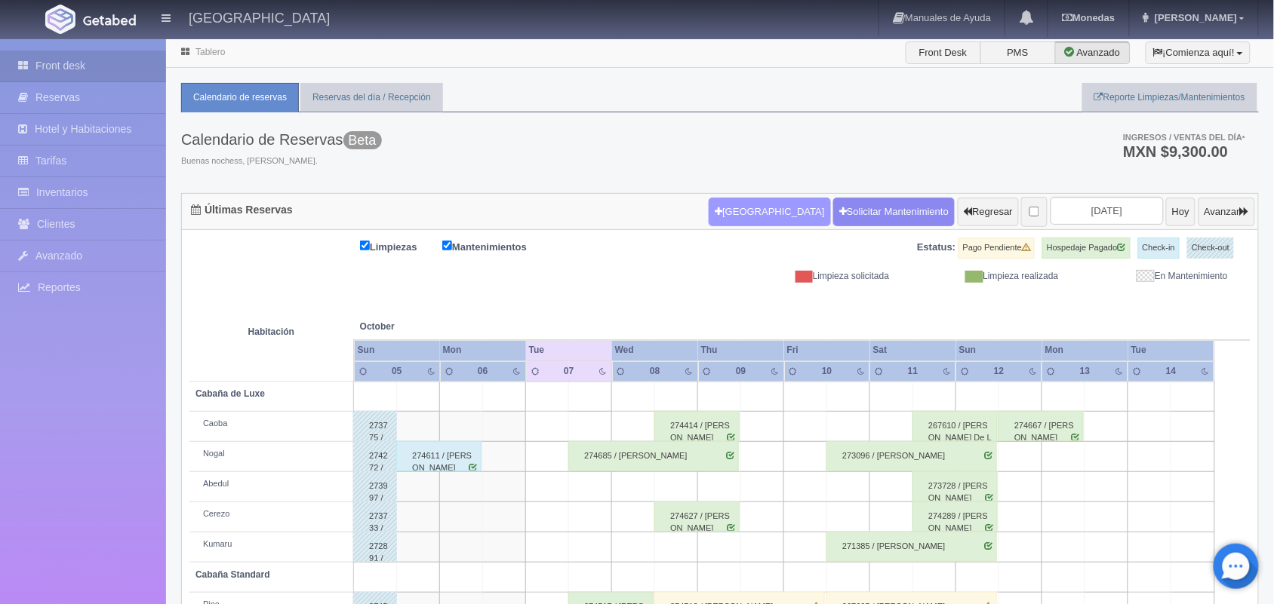
click at [732, 208] on button "[GEOGRAPHIC_DATA]" at bounding box center [769, 212] width 121 height 29
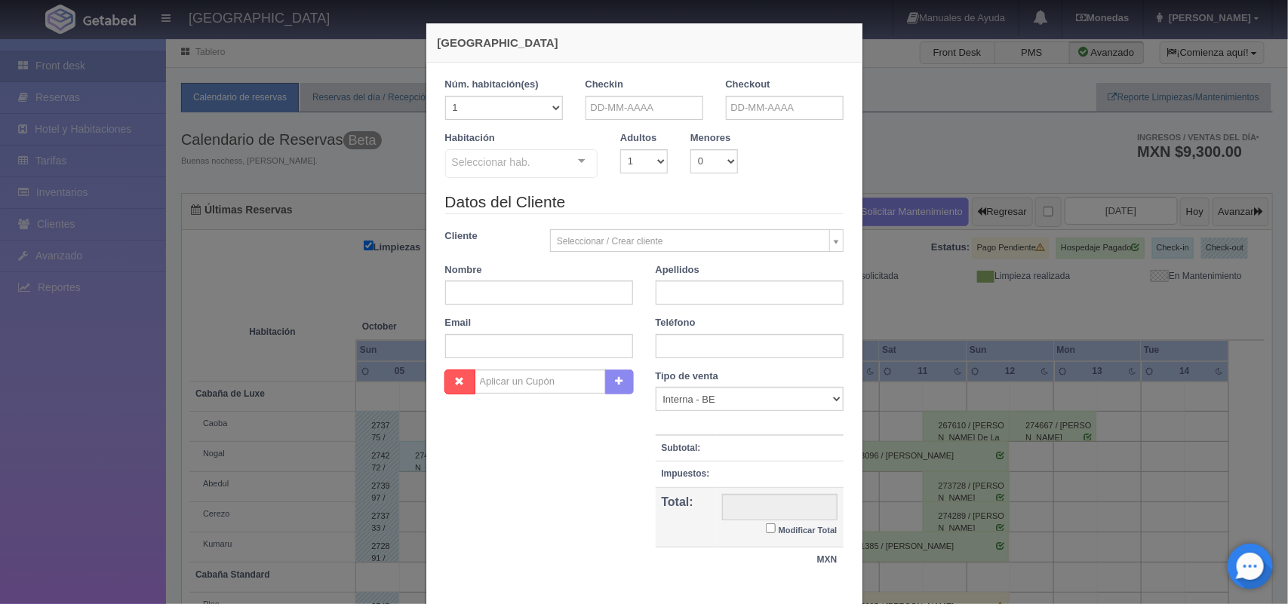
checkbox input "false"
click at [594, 115] on input "text" at bounding box center [645, 108] width 118 height 24
click at [693, 208] on link "10" at bounding box center [698, 203] width 20 height 22
type input "[DATE]"
checkbox input "false"
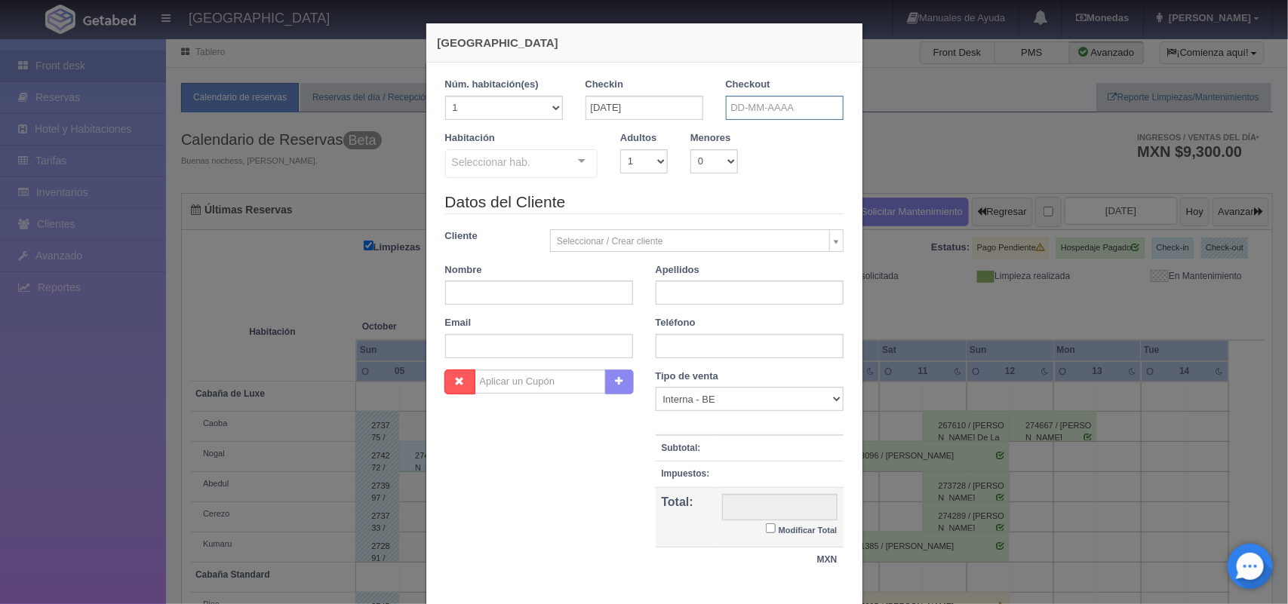
click at [726, 103] on input "text" at bounding box center [785, 108] width 118 height 24
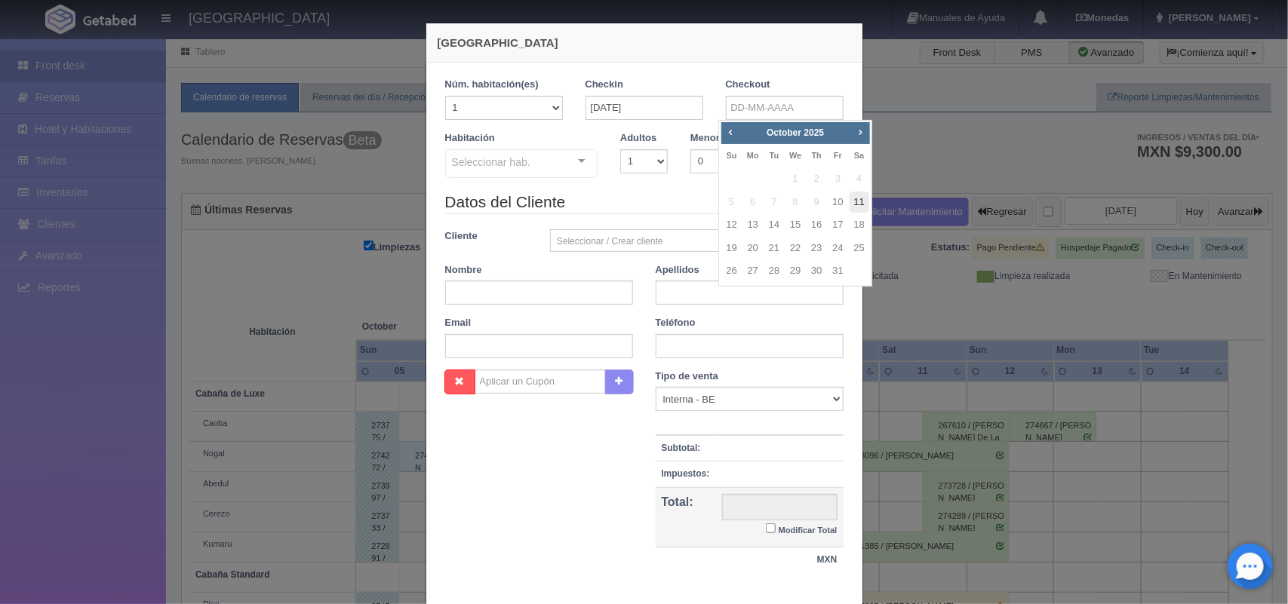
click at [850, 205] on link "11" at bounding box center [860, 203] width 20 height 22
type input "[DATE]"
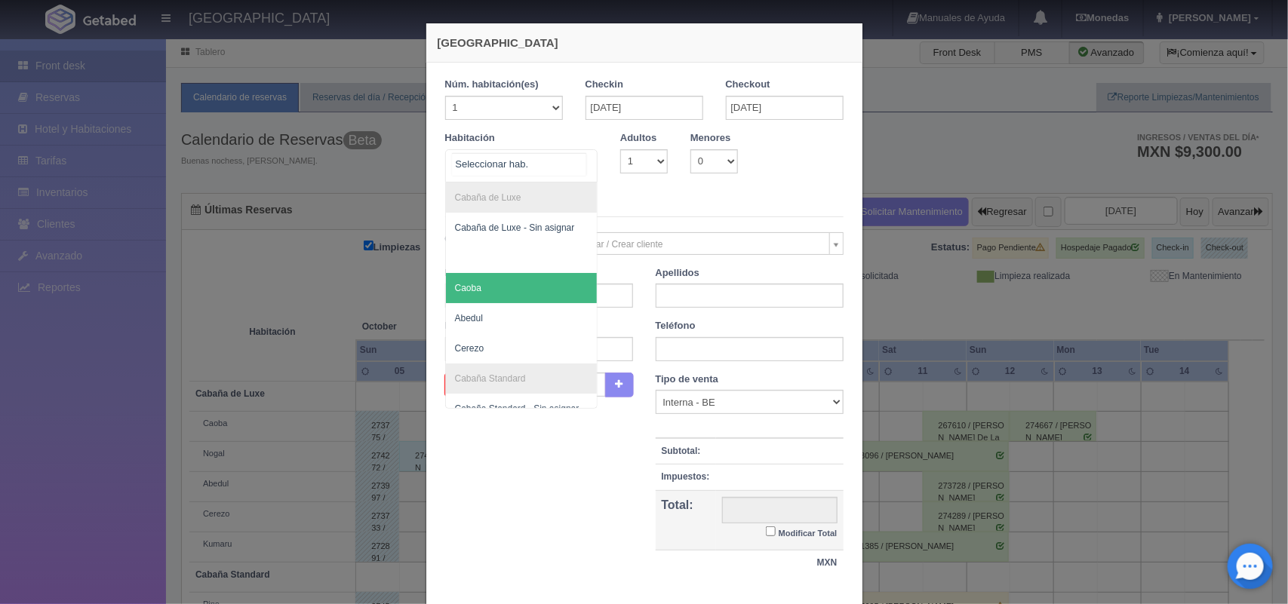
click at [469, 284] on span "Caoba" at bounding box center [468, 288] width 26 height 11
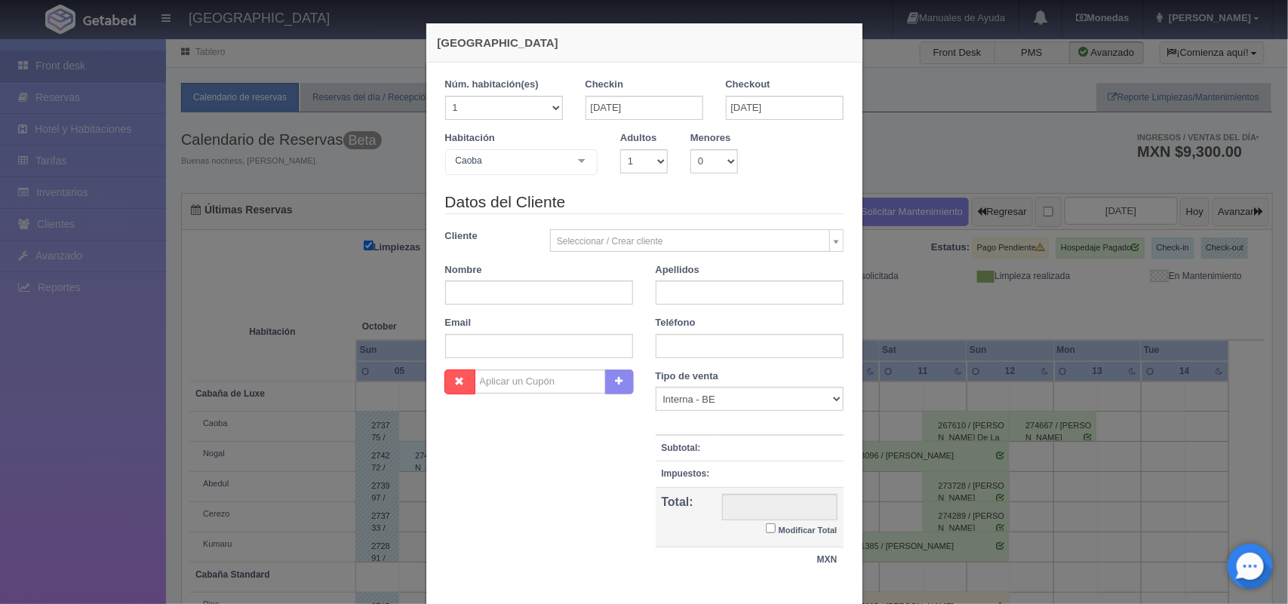
checkbox input "false"
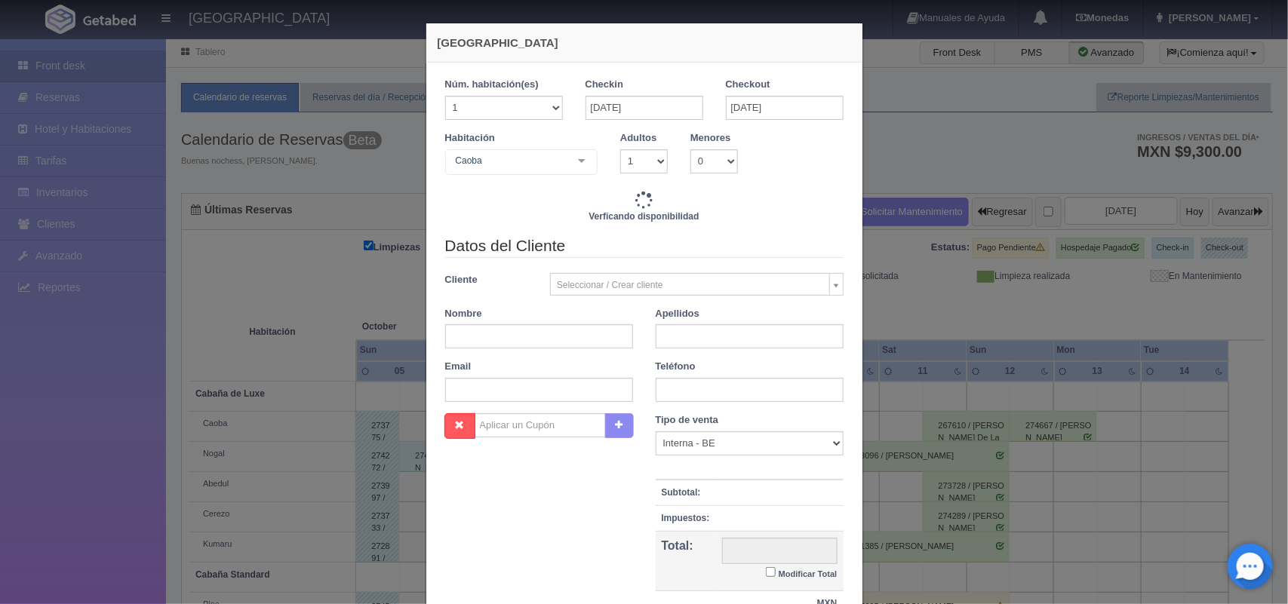
type input "1800.00"
checkbox input "false"
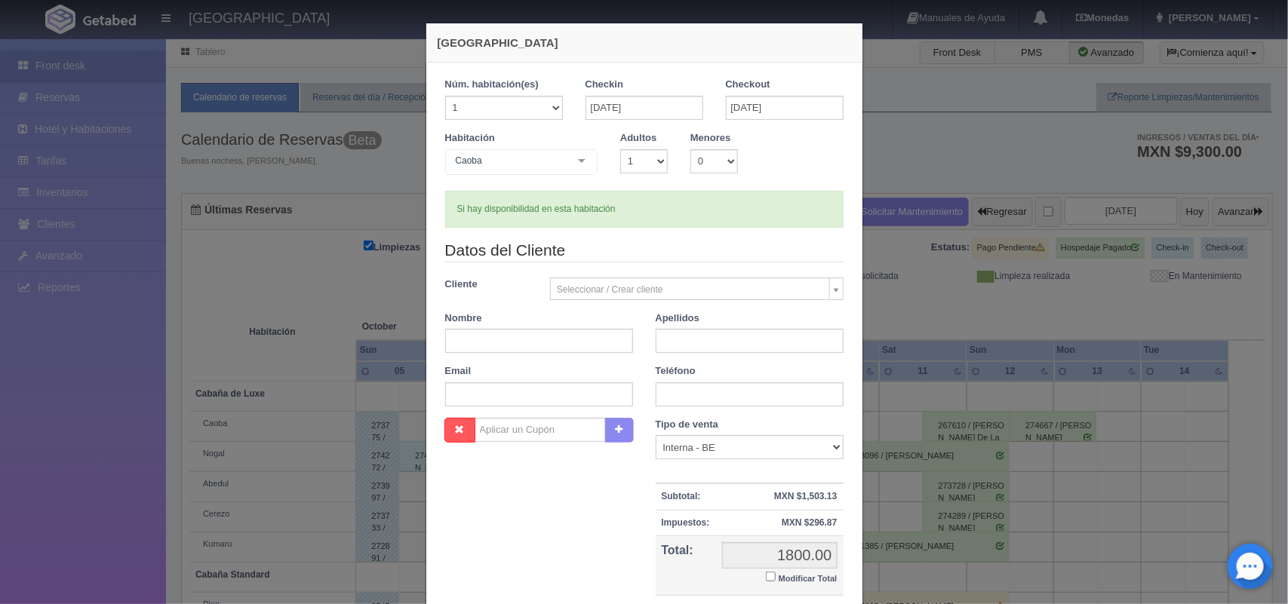
click at [595, 291] on body "[GEOGRAPHIC_DATA] Manuales de Ayuda Actualizaciones recientes [GEOGRAPHIC_DATA]…" at bounding box center [644, 406] width 1288 height 737
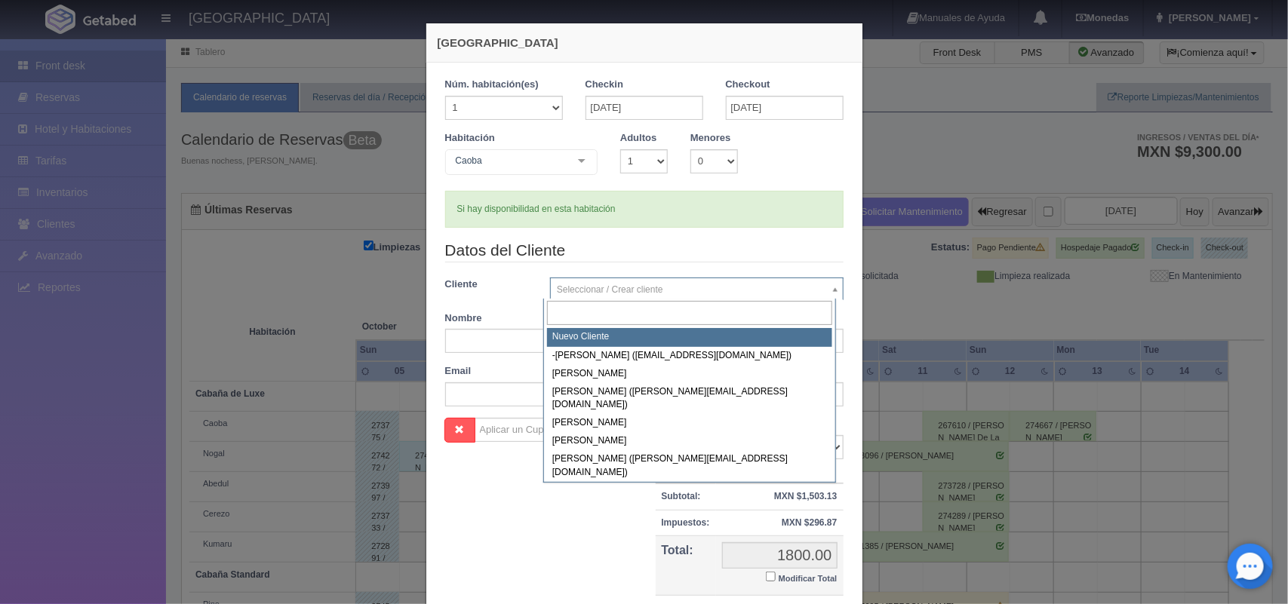
click at [630, 226] on body "Hotel Xacallan Manuales de Ayuda Actualizaciones recientes Monedas Tipo de camb…" at bounding box center [644, 406] width 1288 height 737
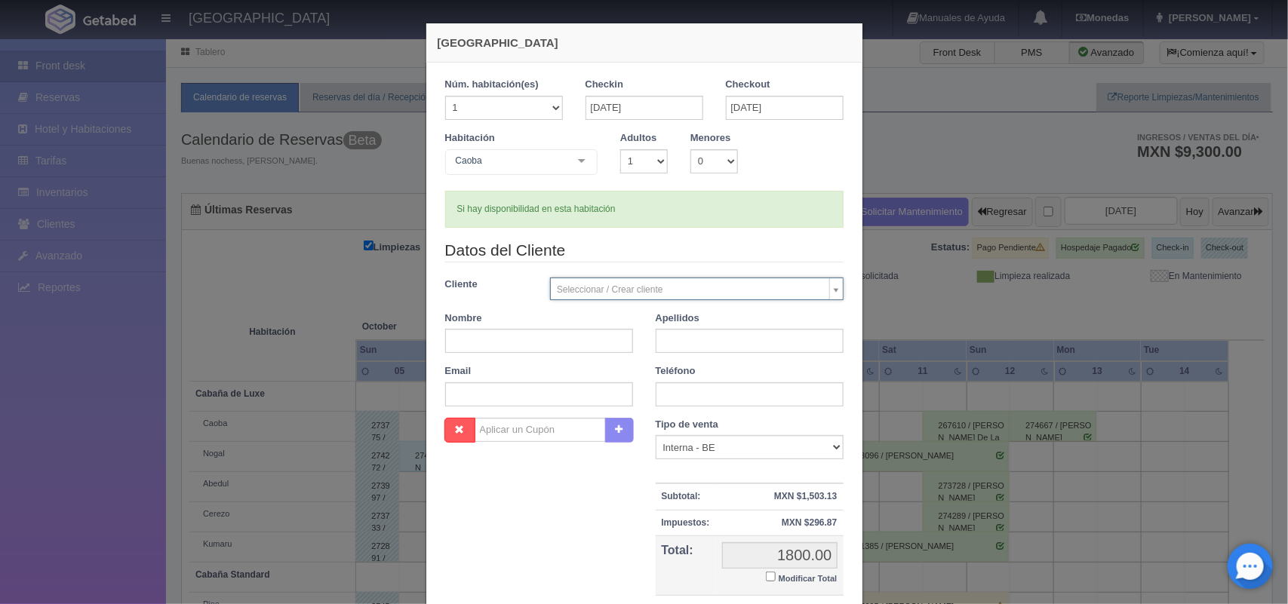
click at [575, 161] on div at bounding box center [582, 161] width 30 height 23
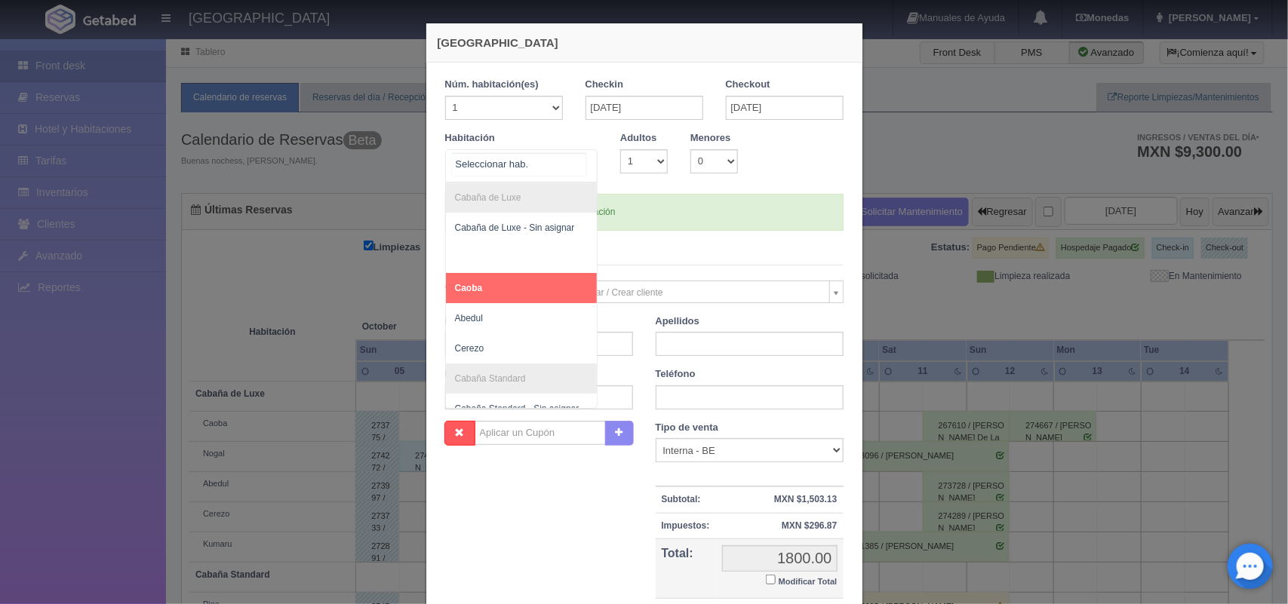
click at [528, 281] on span "Caoba" at bounding box center [522, 288] width 152 height 30
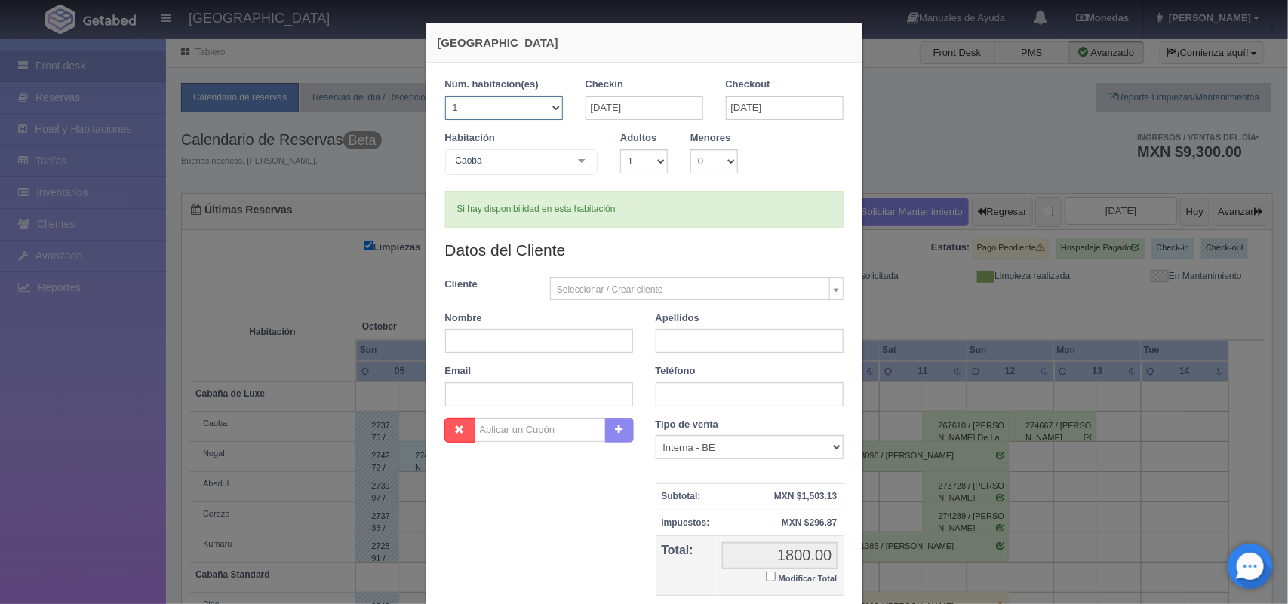
click at [543, 111] on select "1 2 3 4 5 6 7 8 9 10 11 12 13 14 15 16 17 18 19 20" at bounding box center [504, 108] width 118 height 24
click at [576, 162] on div at bounding box center [582, 161] width 30 height 23
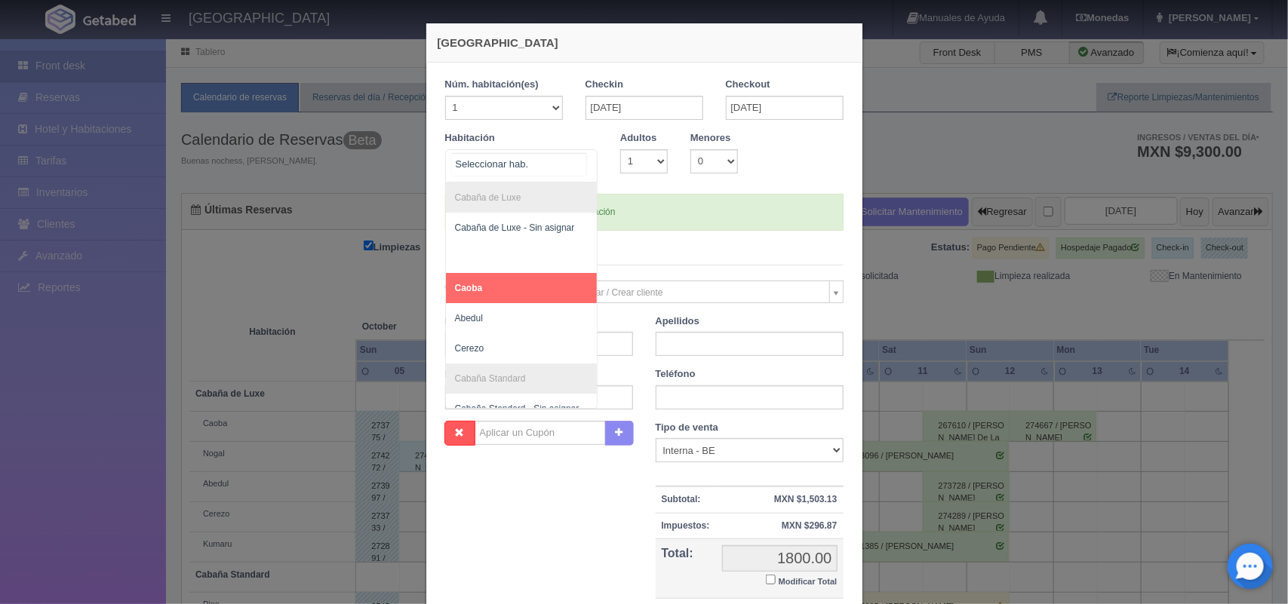
scroll to position [30, 0]
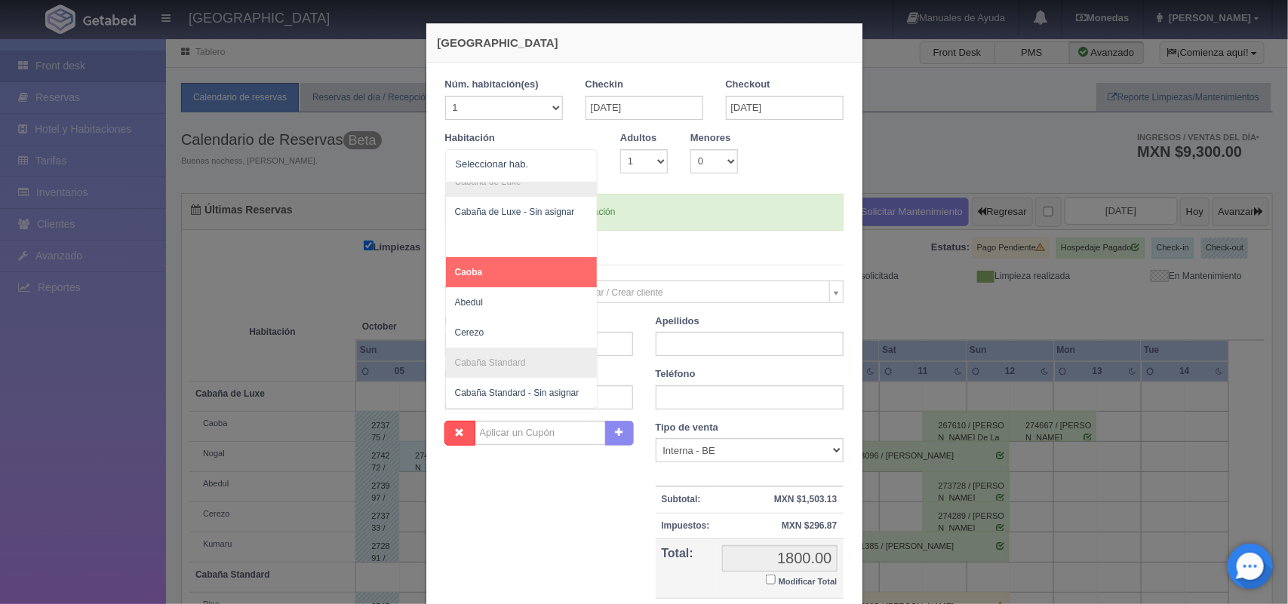
click at [591, 326] on div "Nombre" at bounding box center [539, 336] width 211 height 42
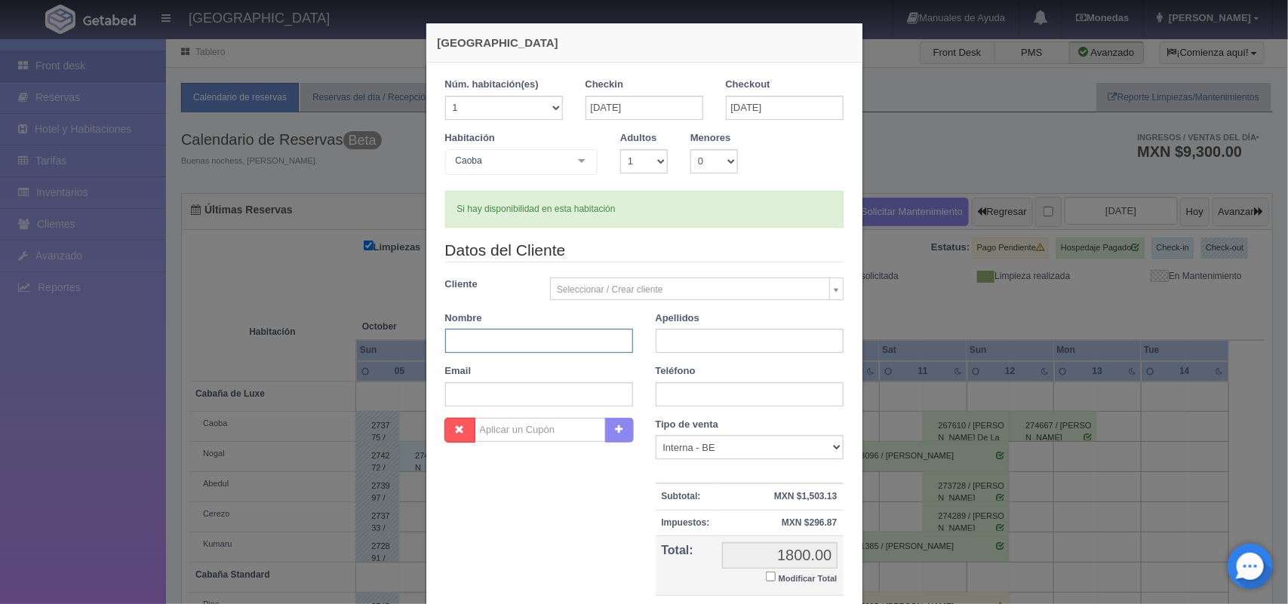
click at [462, 344] on input "text" at bounding box center [539, 341] width 188 height 24
type input "Carlos"
click at [680, 342] on input "text" at bounding box center [750, 341] width 188 height 24
type input "Rosales"
click at [546, 398] on input "text" at bounding box center [539, 395] width 188 height 24
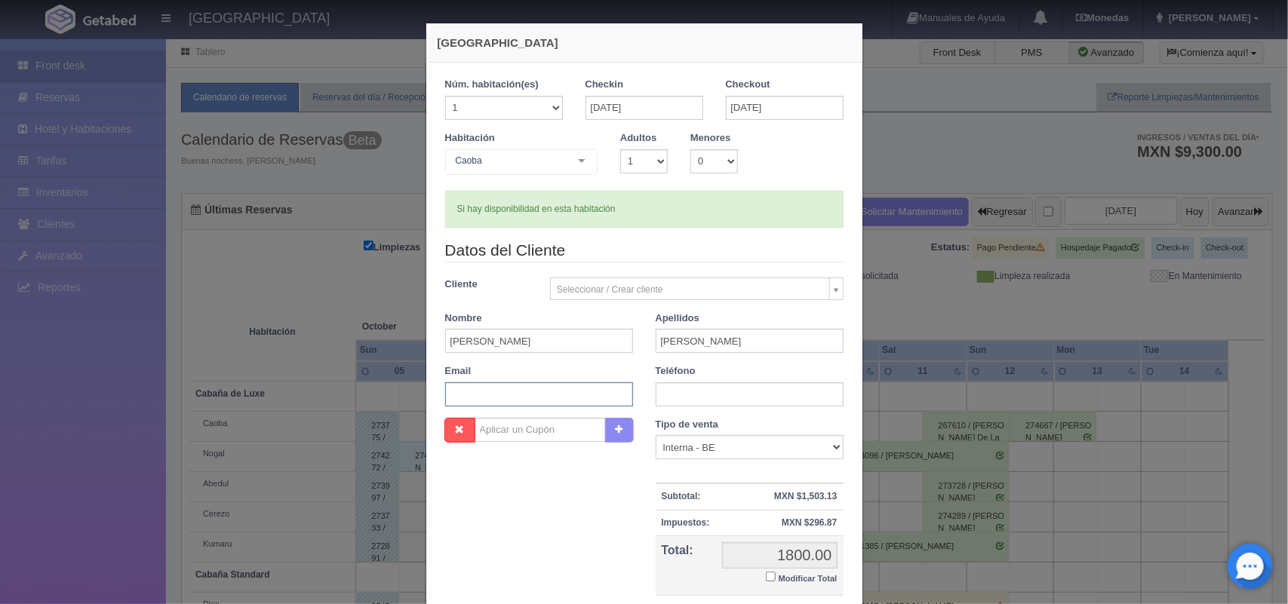
paste input "c.kuri@hotmail.com"
type input "c.kuri@hotmail.com"
click at [666, 391] on input "text" at bounding box center [750, 395] width 188 height 24
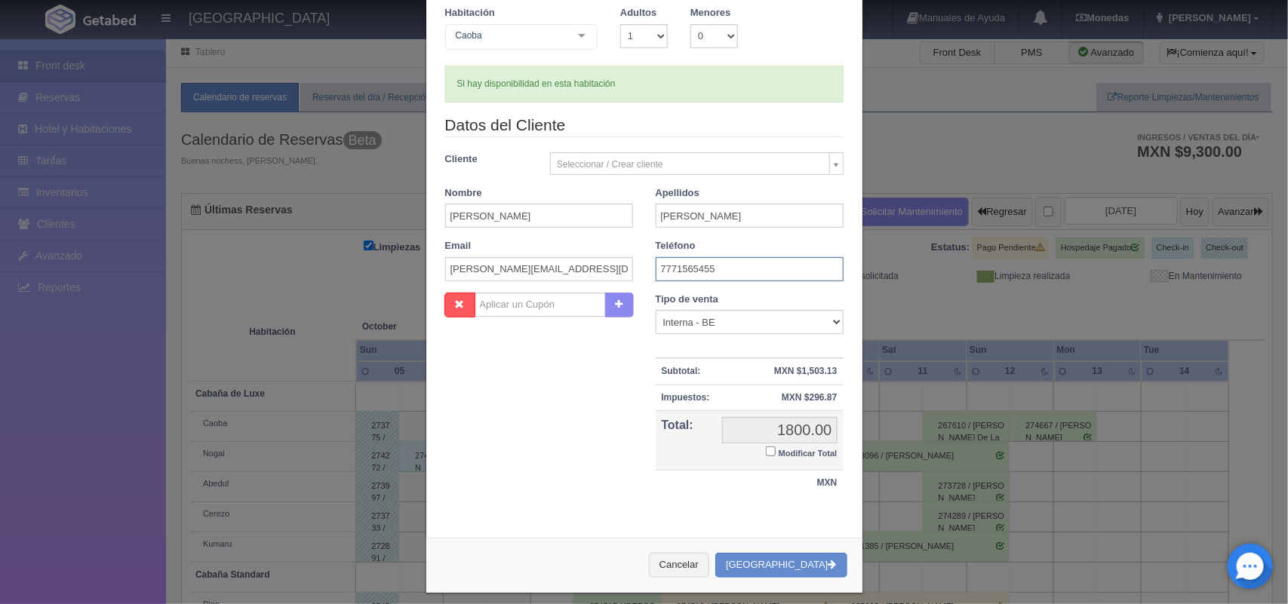
scroll to position [138, 0]
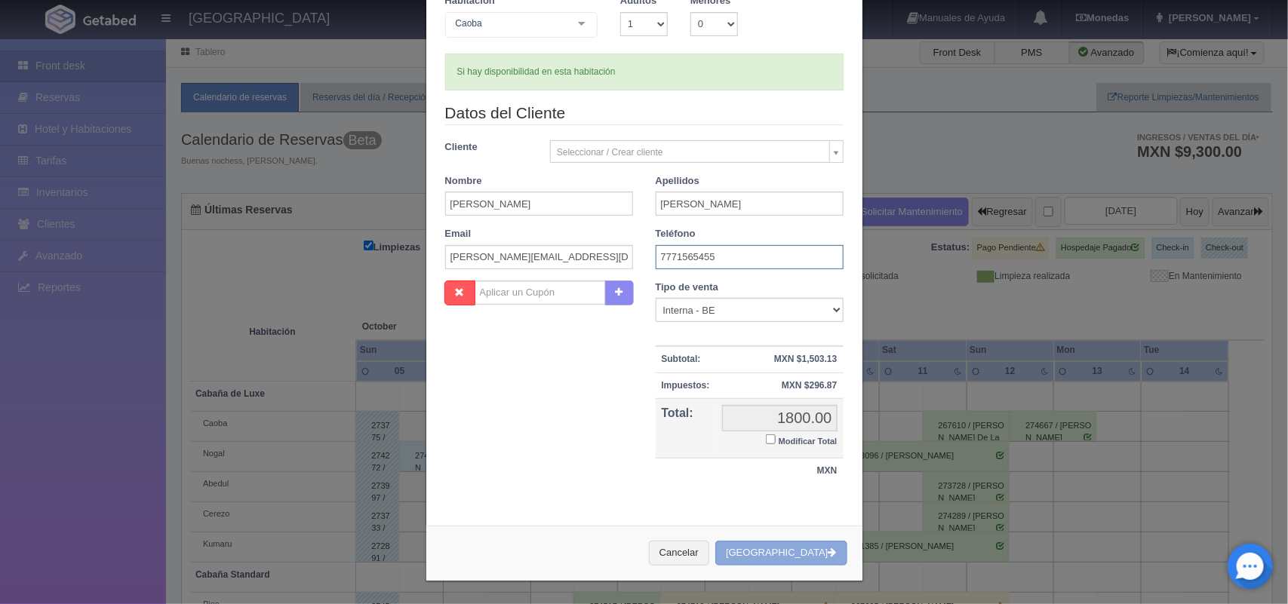
type input "7771565455"
click at [800, 552] on button "[GEOGRAPHIC_DATA]" at bounding box center [780, 553] width 131 height 25
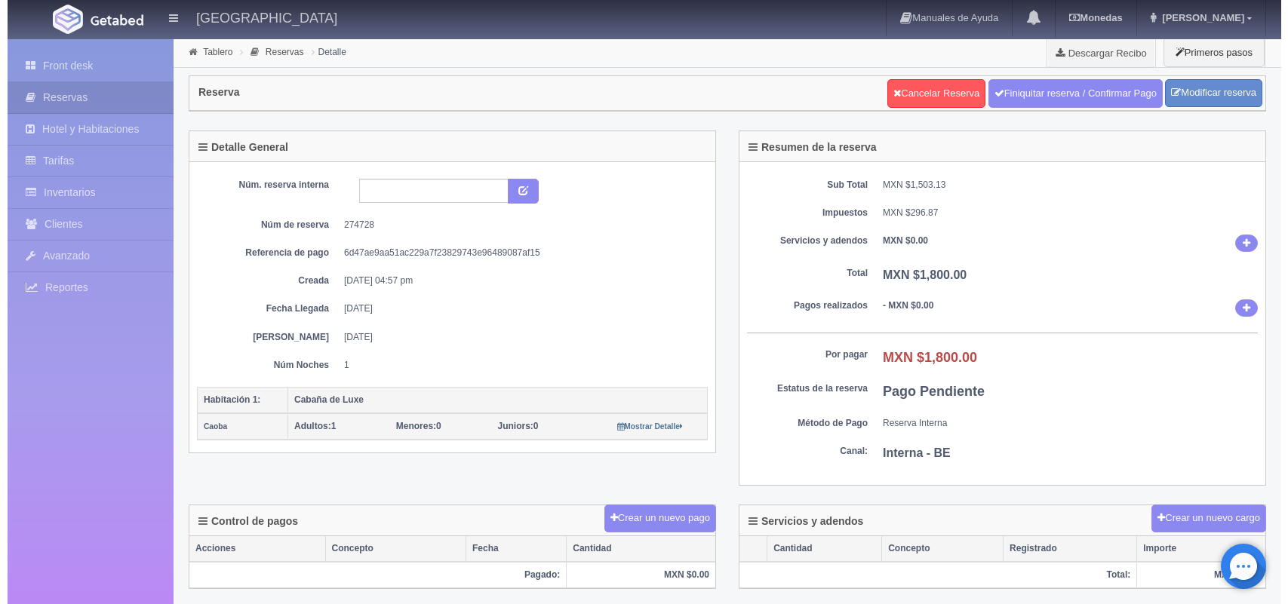
scroll to position [311, 0]
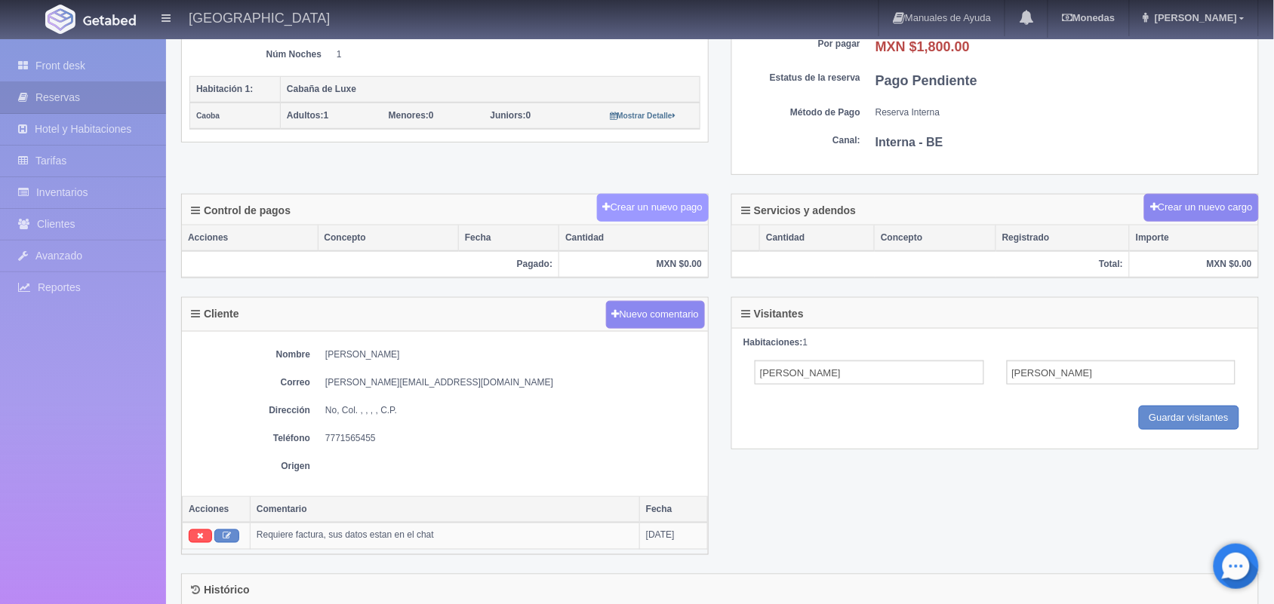
click at [672, 215] on button "Crear un nuevo pago" at bounding box center [653, 208] width 112 height 28
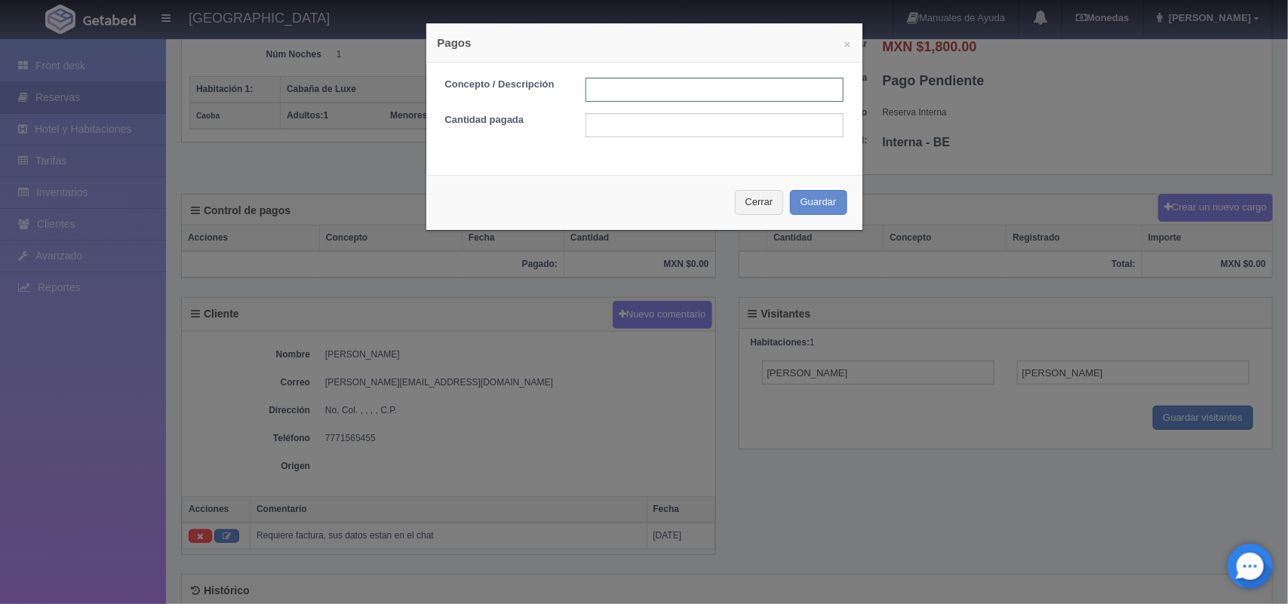
click at [594, 89] on input "text" at bounding box center [715, 90] width 258 height 24
type input "Transferencia"
click at [658, 131] on input "text" at bounding box center [715, 125] width 258 height 24
type input "1800"
click at [647, 100] on input "Transferencia" at bounding box center [715, 90] width 258 height 24
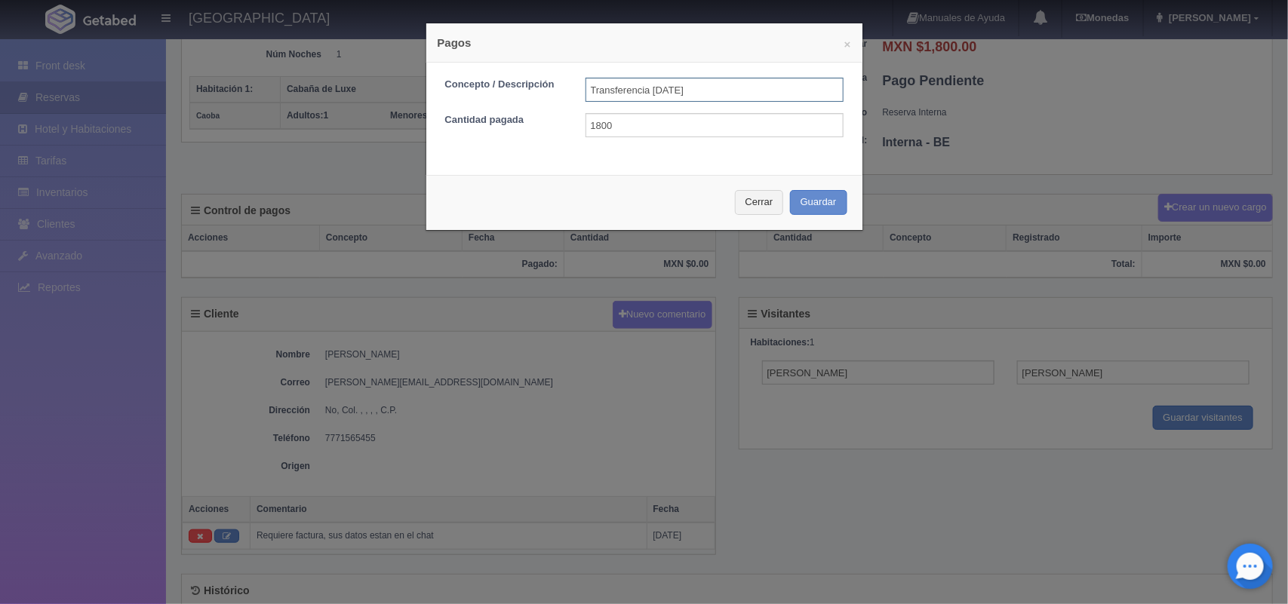
type input "Transferencia 07/10/2025"
click at [795, 205] on button "Guardar" at bounding box center [818, 202] width 57 height 25
click at [795, 205] on div "Cerrar Guardar" at bounding box center [644, 202] width 436 height 55
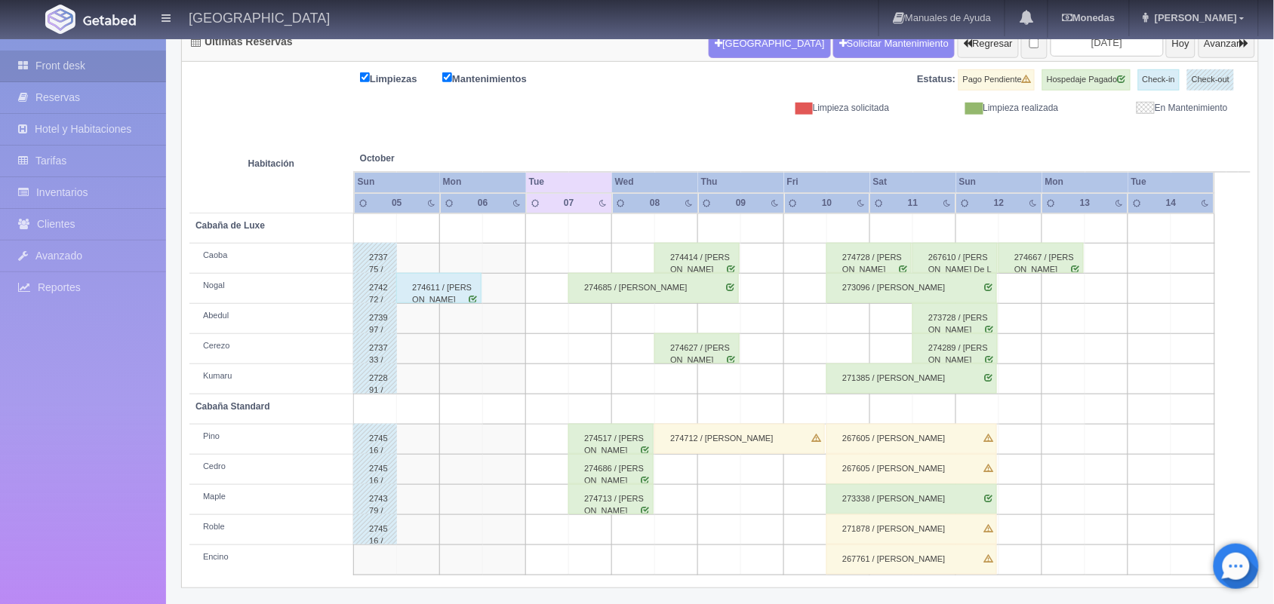
scroll to position [171, 0]
